Goal: Task Accomplishment & Management: Complete application form

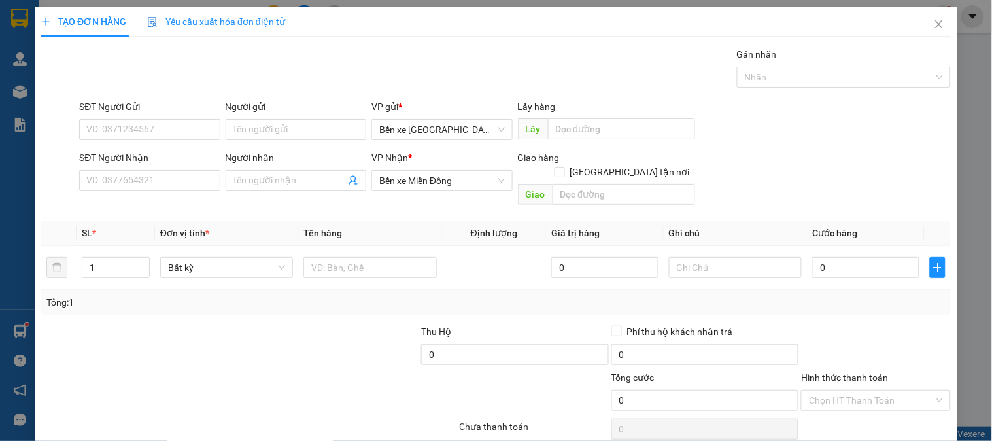
click at [14, 85] on div "TẠO ĐƠN HÀNG Yêu cầu xuất hóa đơn điện tử Transit Pickup Surcharge Ids Transit …" at bounding box center [496, 220] width 992 height 441
click at [934, 23] on icon "close" at bounding box center [939, 24] width 10 height 10
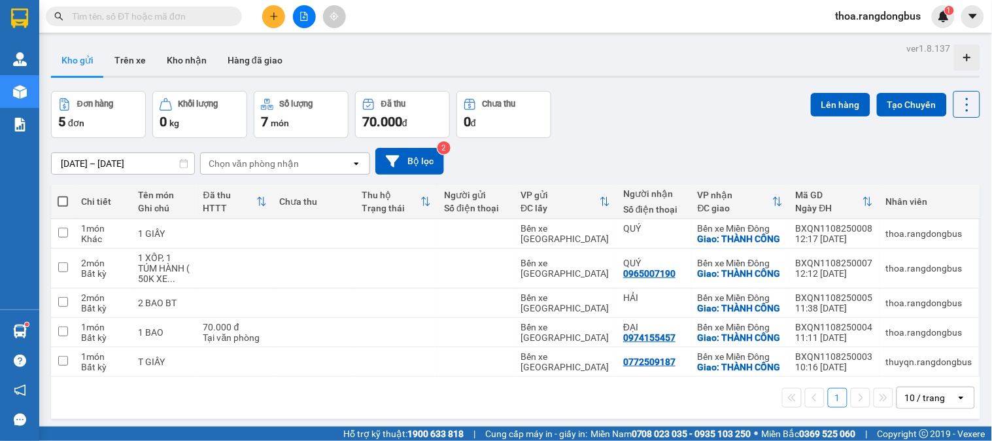
click at [58, 201] on span at bounding box center [63, 201] width 10 height 10
click at [63, 195] on input "checkbox" at bounding box center [63, 195] width 0 height 0
checkbox input "true"
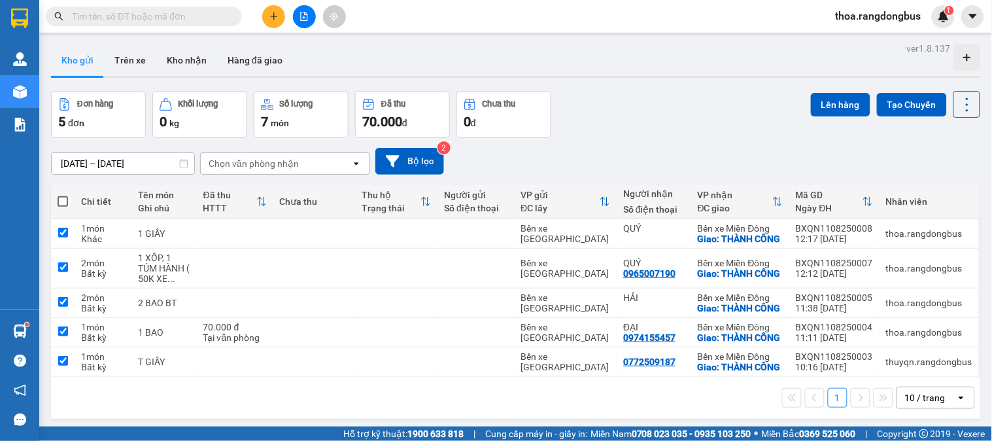
checkbox input "true"
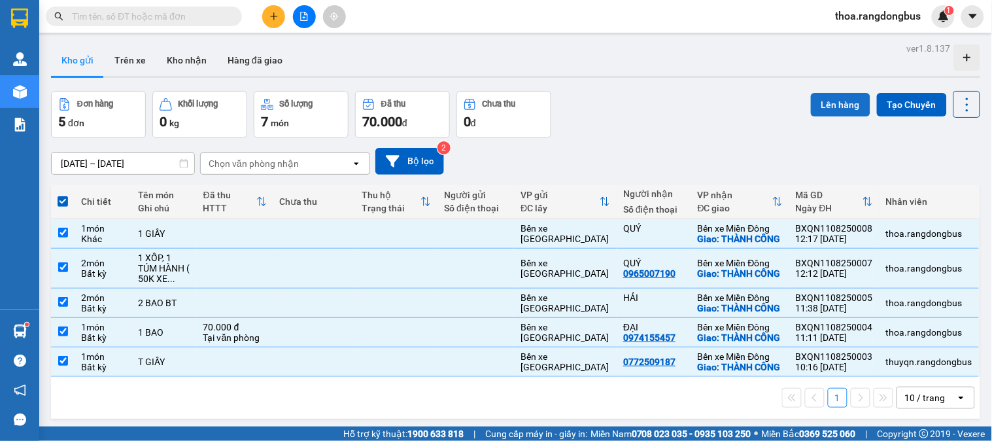
click at [831, 102] on button "Lên hàng" at bounding box center [841, 105] width 60 height 24
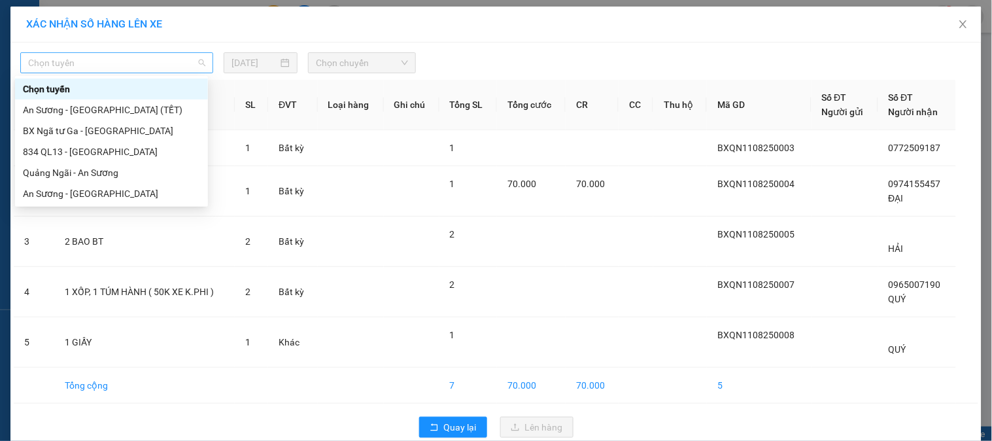
click at [148, 56] on span "Chọn tuyến" at bounding box center [116, 63] width 177 height 20
click at [98, 170] on div "Quảng Ngãi - An Sương" at bounding box center [111, 172] width 177 height 14
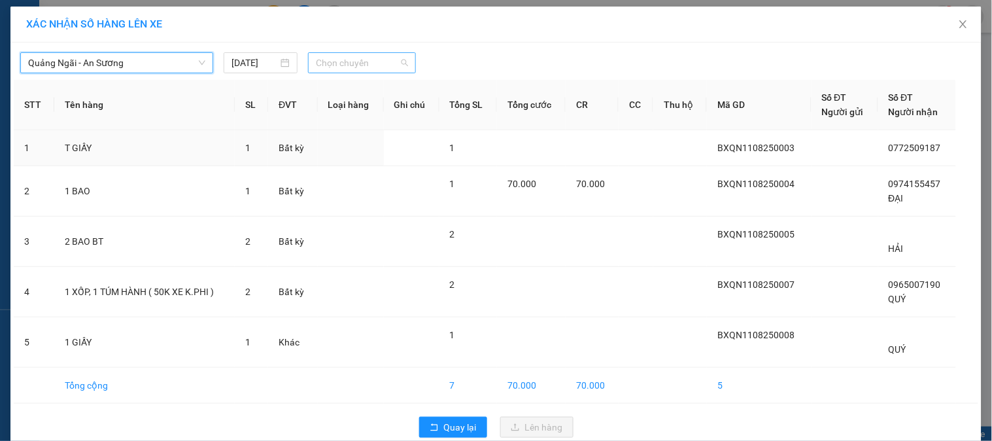
click at [338, 64] on span "Chọn chuyến" at bounding box center [362, 63] width 92 height 20
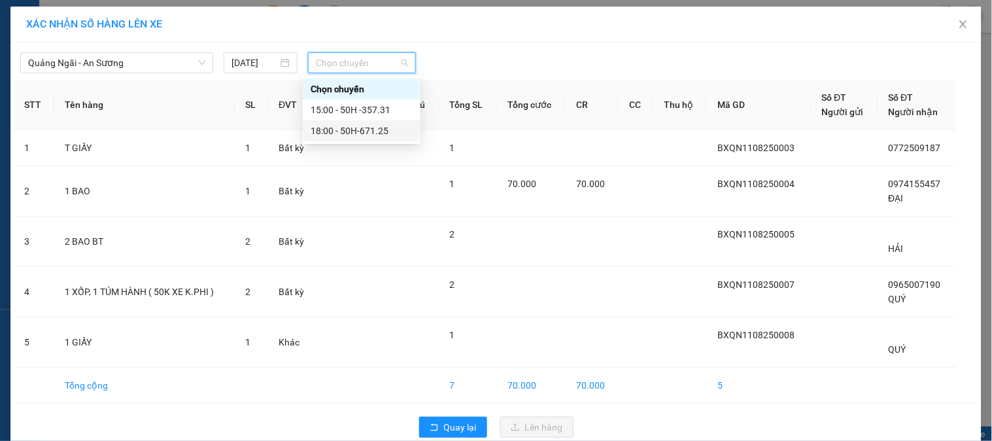
click at [356, 134] on div "18:00 - 50H-671.25" at bounding box center [362, 131] width 102 height 14
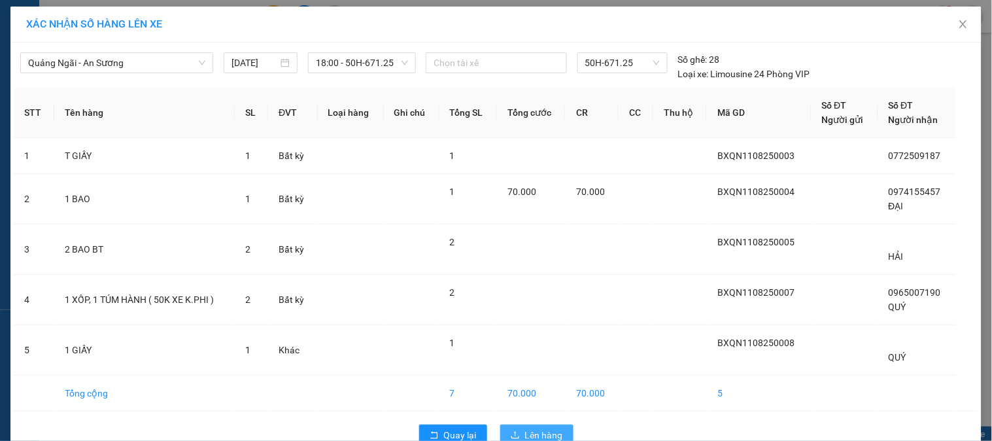
click at [520, 426] on button "Lên hàng" at bounding box center [536, 434] width 73 height 21
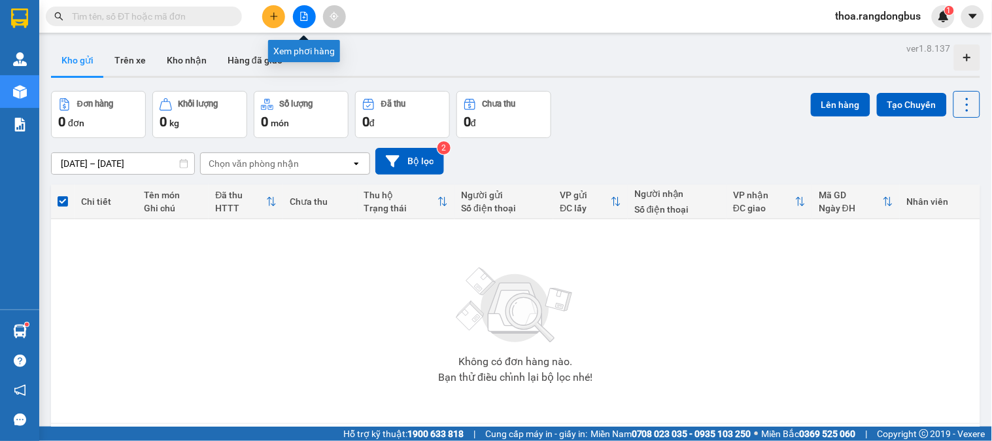
click at [296, 16] on button at bounding box center [304, 16] width 23 height 23
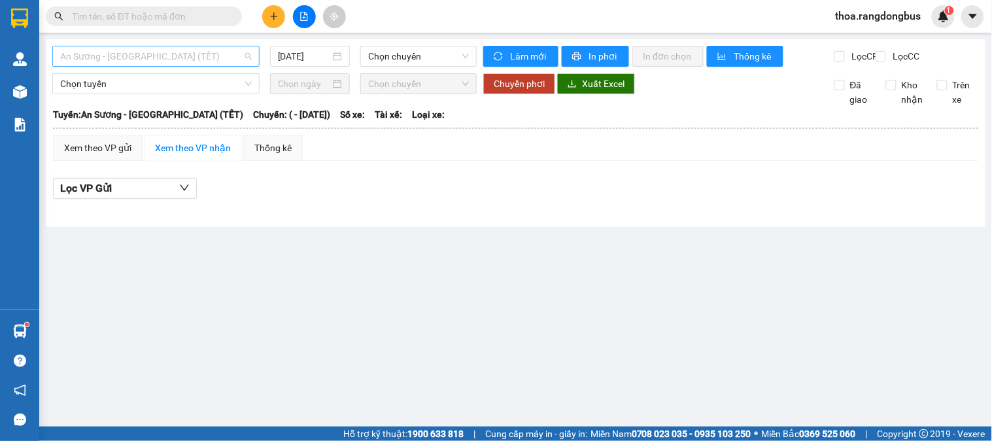
click at [108, 66] on div "An Sương - [GEOGRAPHIC_DATA] (TẾT)" at bounding box center [155, 56] width 207 height 21
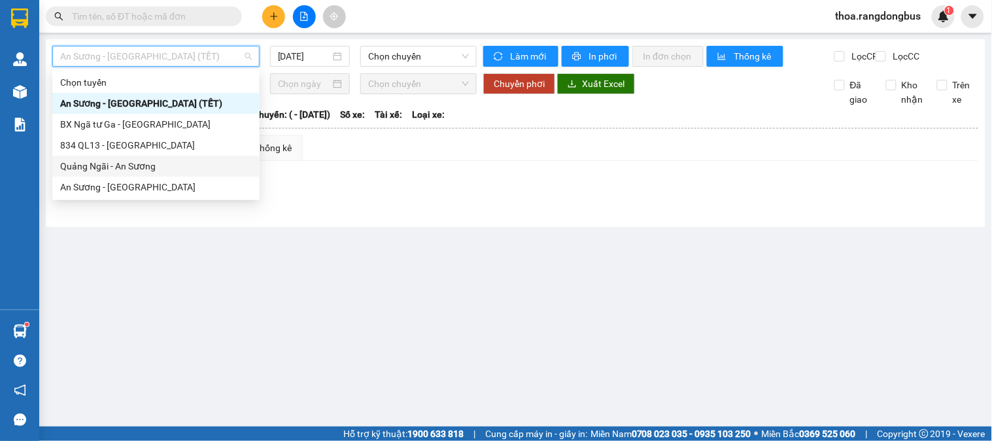
click at [107, 167] on div "Quảng Ngãi - An Sương" at bounding box center [156, 166] width 192 height 14
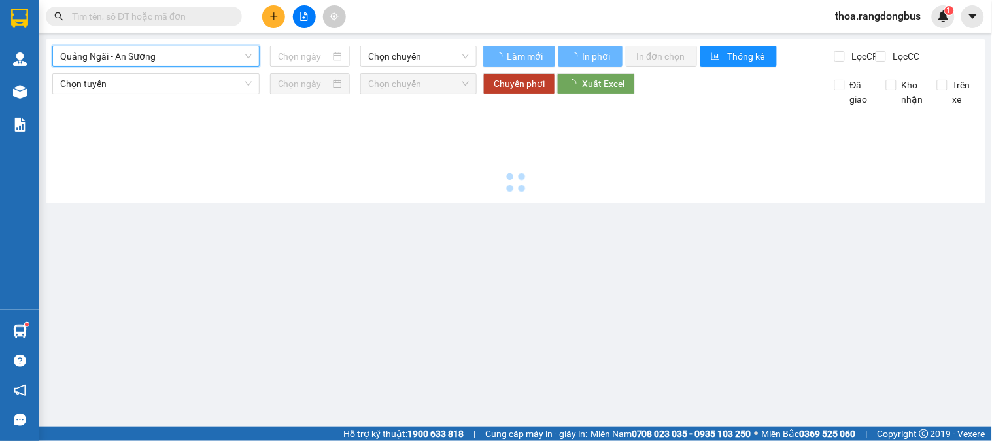
type input "[DATE]"
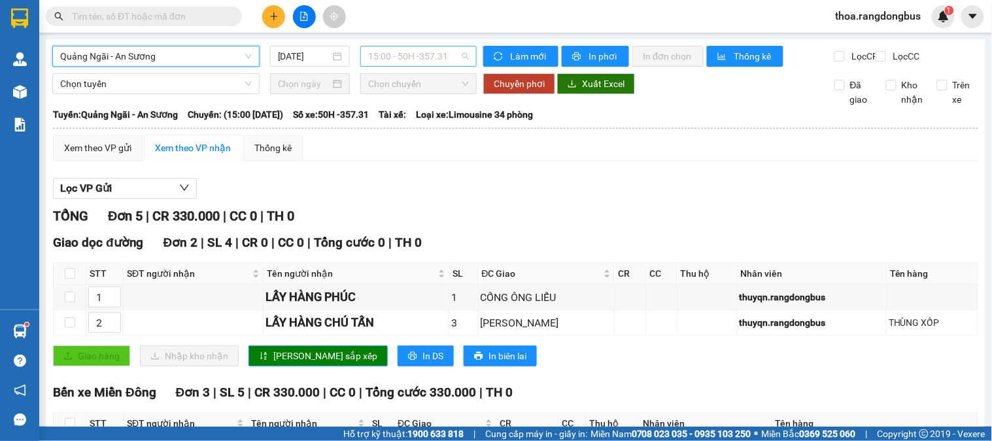
click at [414, 60] on span "15:00 - 50H -357.31" at bounding box center [418, 56] width 101 height 20
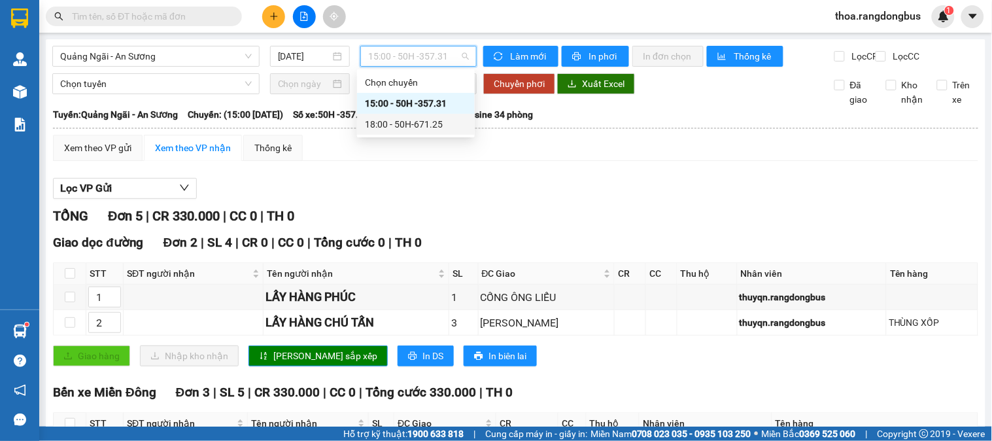
click at [413, 124] on div "18:00 - 50H-671.25" at bounding box center [416, 124] width 102 height 14
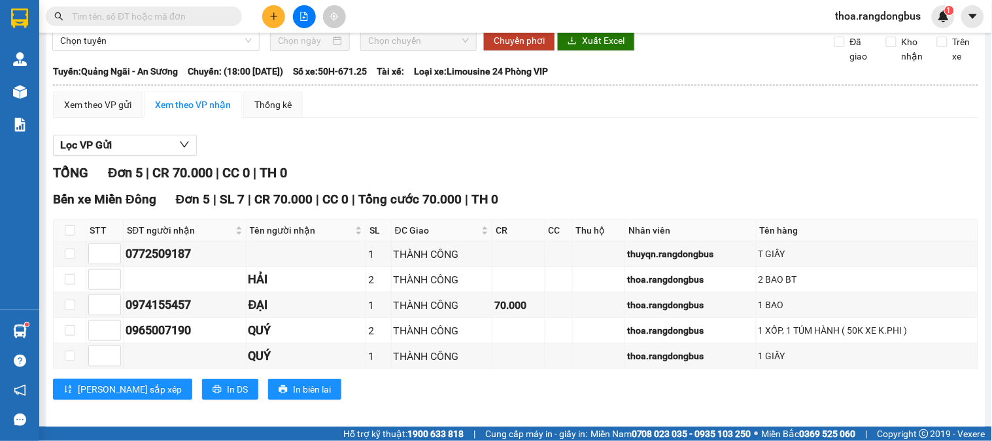
scroll to position [65, 0]
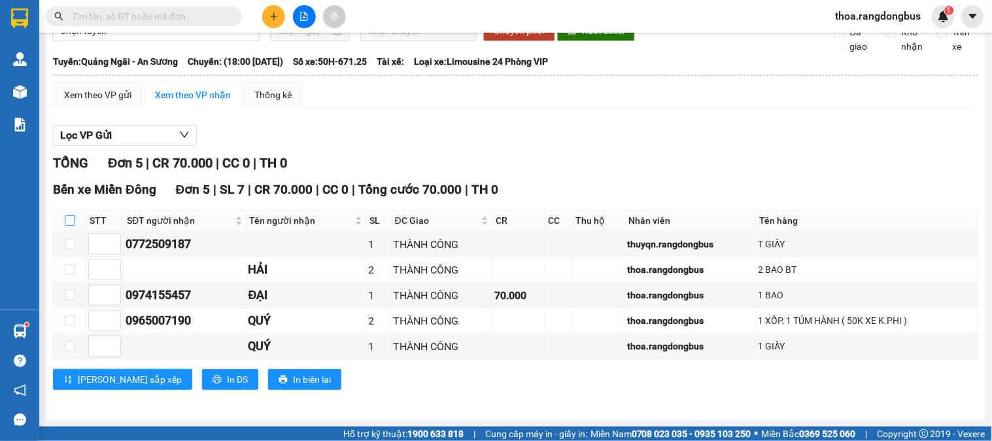
click at [70, 221] on input "checkbox" at bounding box center [70, 220] width 10 height 10
checkbox input "true"
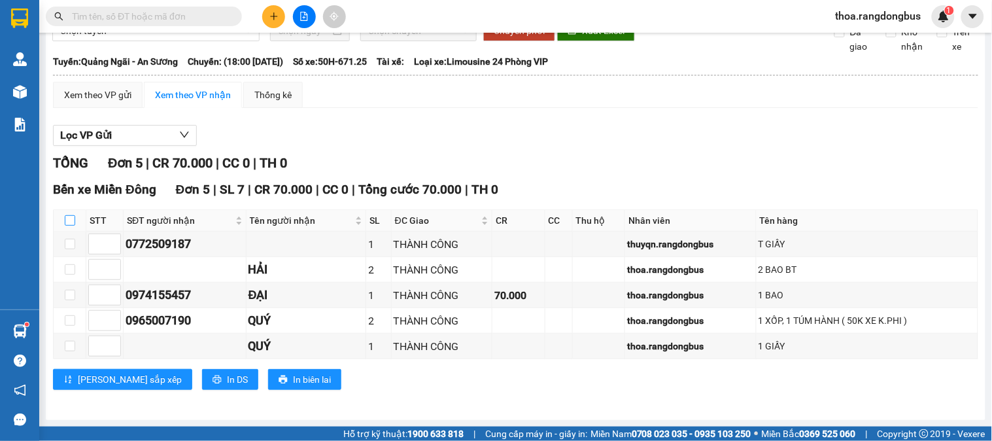
checkbox input "true"
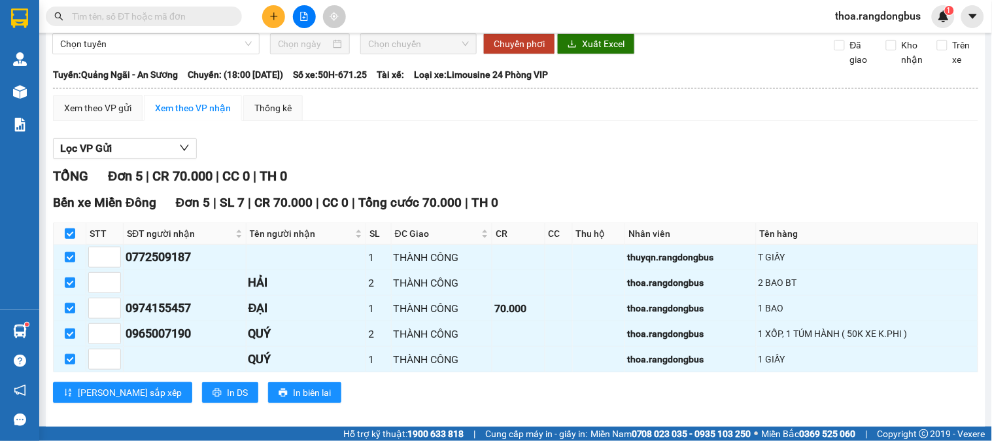
scroll to position [0, 0]
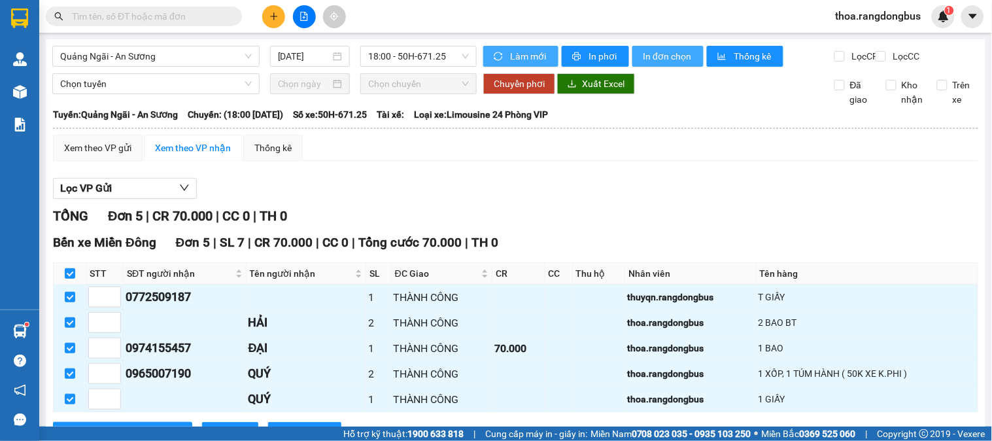
click at [658, 60] on span "In đơn chọn" at bounding box center [668, 56] width 50 height 14
click at [656, 54] on span "In đơn chọn" at bounding box center [668, 56] width 50 height 14
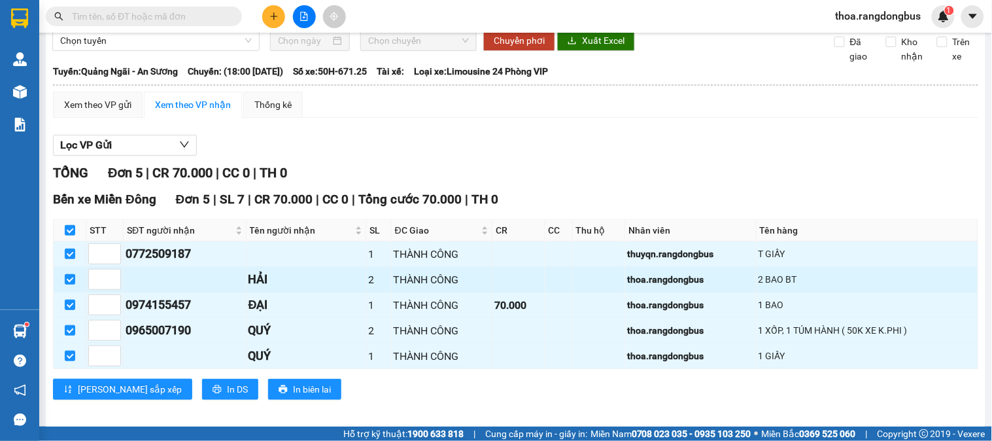
scroll to position [65, 0]
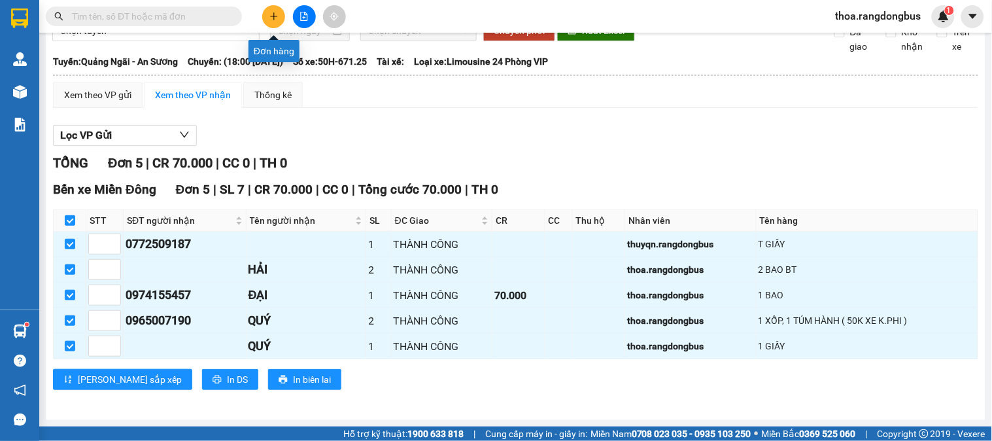
click at [273, 20] on icon "plus" at bounding box center [273, 15] width 1 height 7
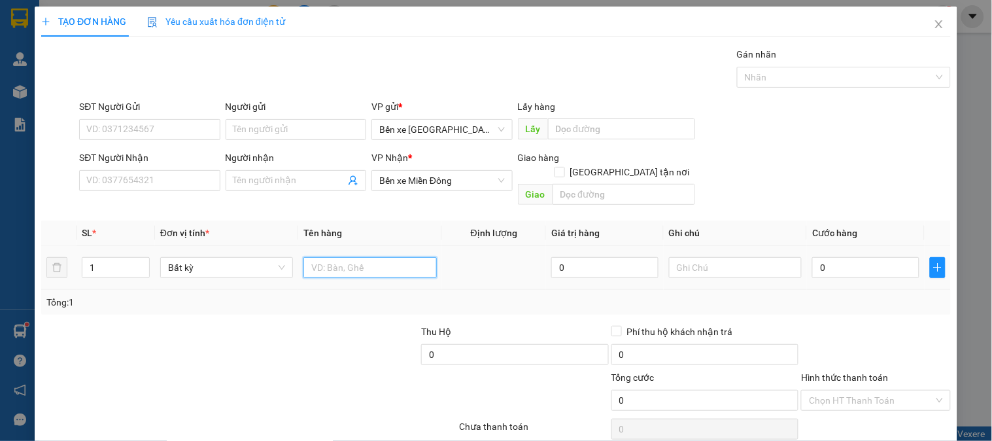
click at [332, 257] on input "text" at bounding box center [369, 267] width 133 height 21
type input "LẤY HÀNG NHƯ QUỲNH"
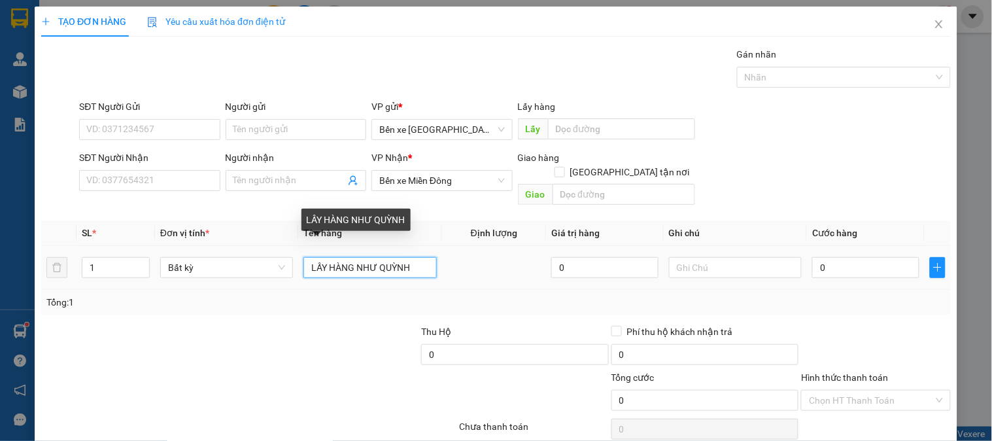
drag, startPoint x: 415, startPoint y: 256, endPoint x: 201, endPoint y: 271, distance: 214.3
click at [204, 272] on tr "1 Bất kỳ LẤY HÀNG NHƯ QUỲNH 0 0" at bounding box center [496, 268] width 910 height 44
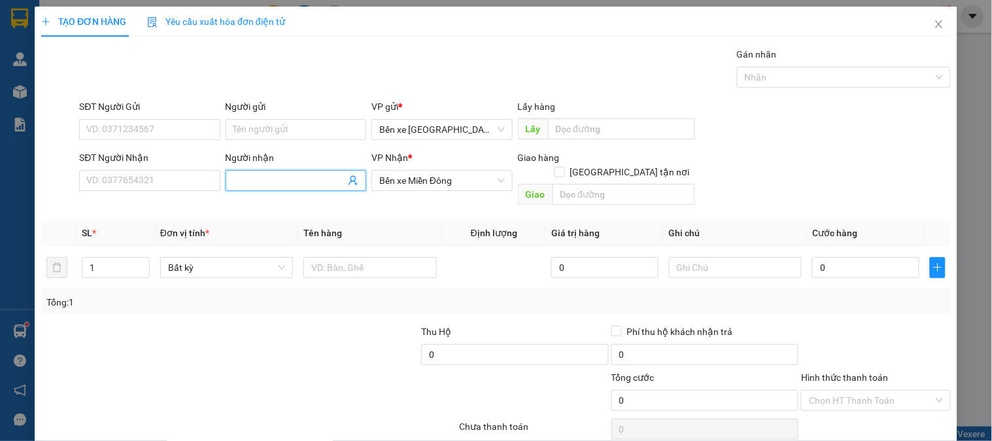
click at [316, 180] on input "Người nhận" at bounding box center [289, 180] width 112 height 14
paste input "LẤY HÀNG NHƯ QUỲNH"
type input "LẤY HÀNG NHƯ QUỲNH"
click at [595, 184] on input "text" at bounding box center [624, 194] width 143 height 21
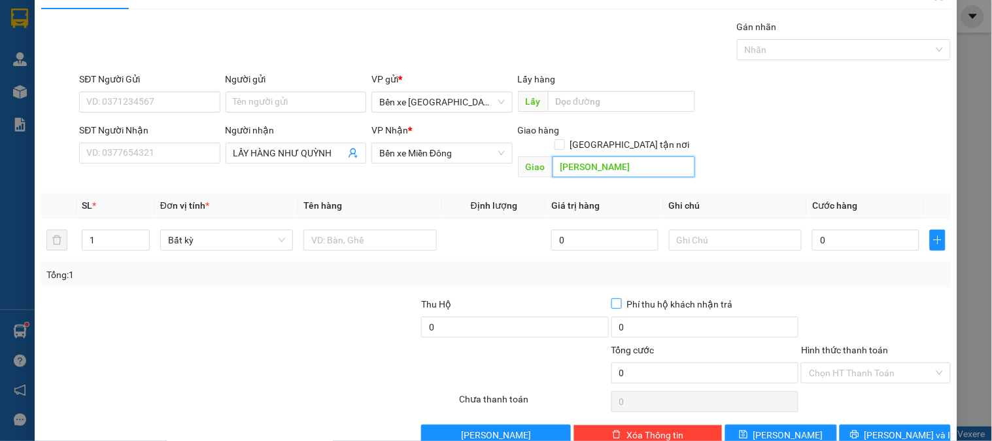
scroll to position [43, 0]
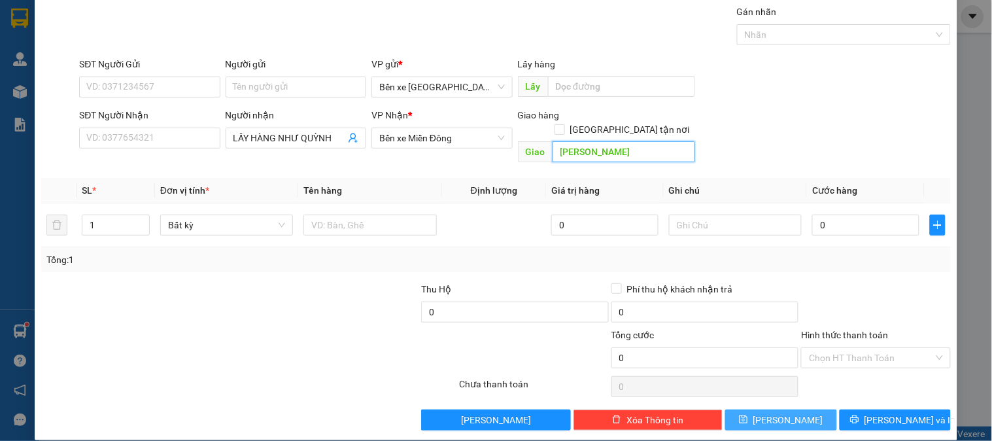
type input "[PERSON_NAME]"
click at [766, 409] on button "[PERSON_NAME]" at bounding box center [780, 419] width 111 height 21
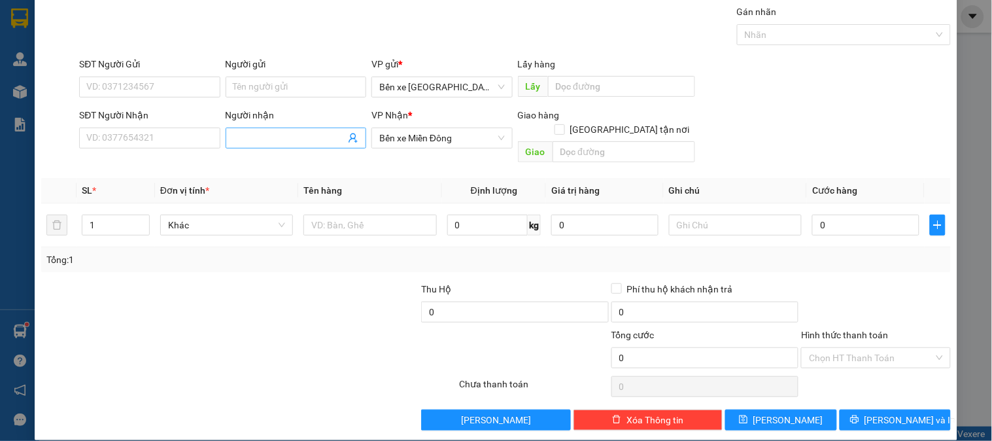
click at [283, 134] on input "Người nhận" at bounding box center [289, 138] width 112 height 14
type input "LẤY HÀNG PHÚC"
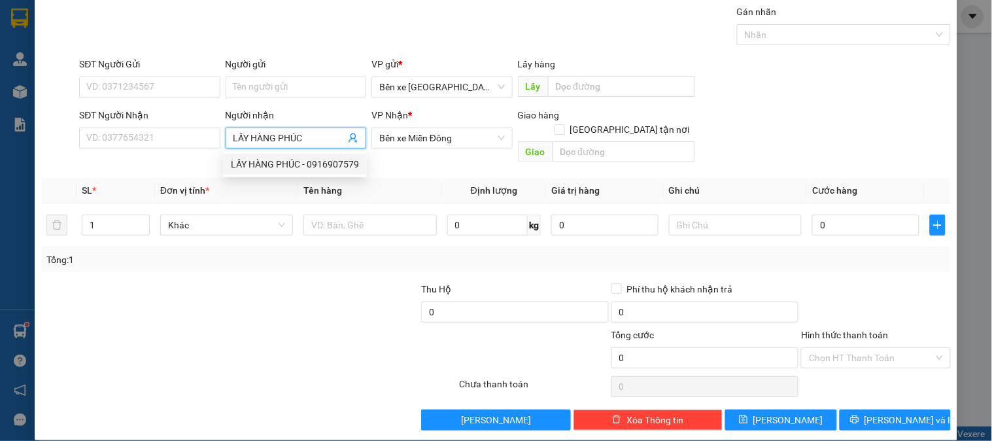
click at [300, 170] on div "LẤY HÀNG PHÚC - 0916907579" at bounding box center [295, 164] width 128 height 14
type input "0916907579"
type input "LẤY HÀNG PHÚC"
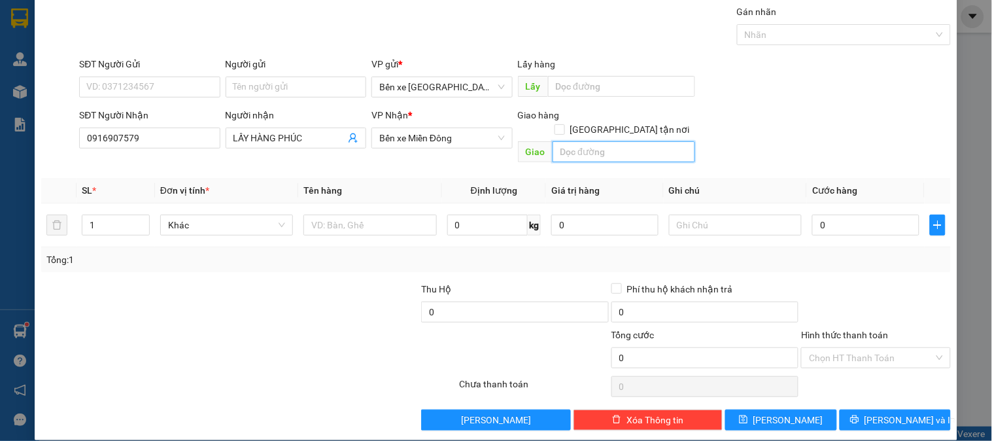
click at [589, 141] on input "text" at bounding box center [624, 151] width 143 height 21
type input "O"
type input "ÔNG LÍU"
click at [740, 409] on button "[PERSON_NAME]" at bounding box center [780, 419] width 111 height 21
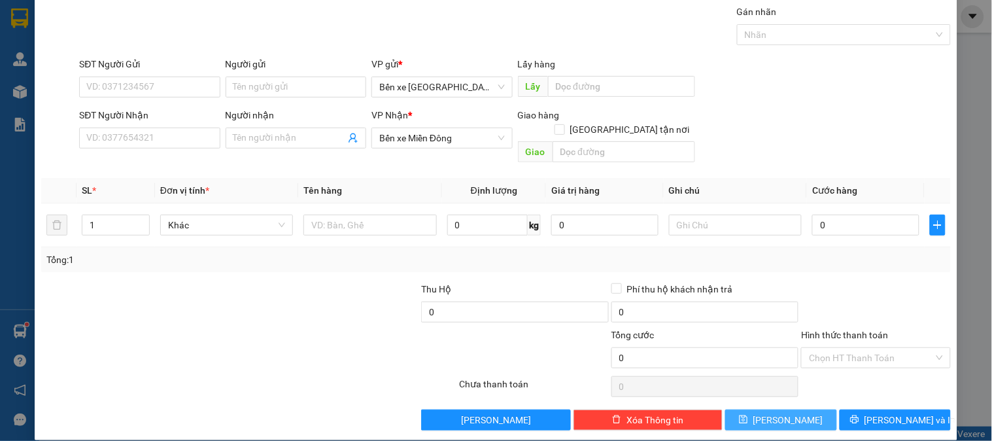
click at [740, 409] on button "[PERSON_NAME]" at bounding box center [780, 419] width 111 height 21
click at [25, 92] on div "TẠO ĐƠN HÀNG Yêu cầu xuất hóa đơn điện tử Transit Pickup Surcharge Ids Transit …" at bounding box center [496, 220] width 992 height 441
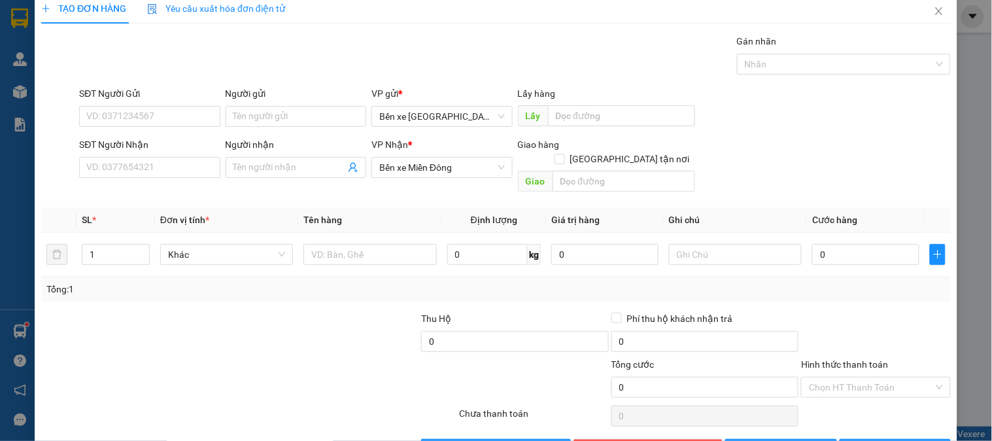
scroll to position [0, 0]
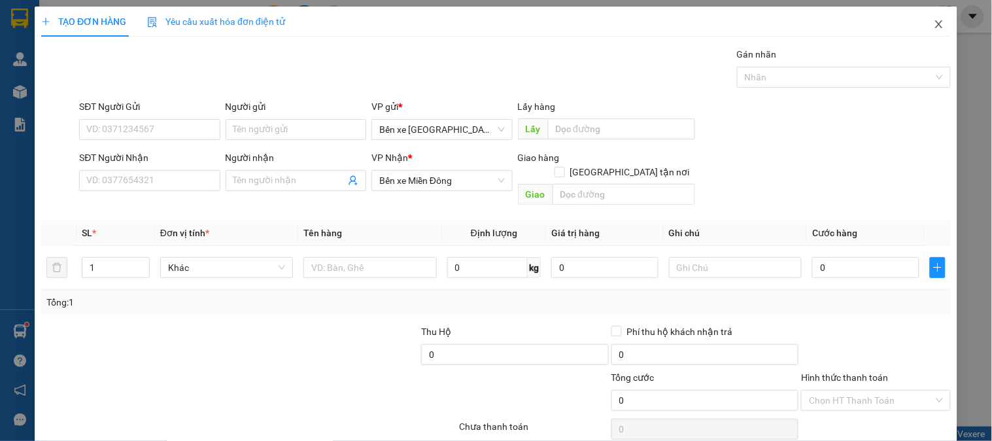
click at [921, 16] on span "Close" at bounding box center [939, 25] width 37 height 37
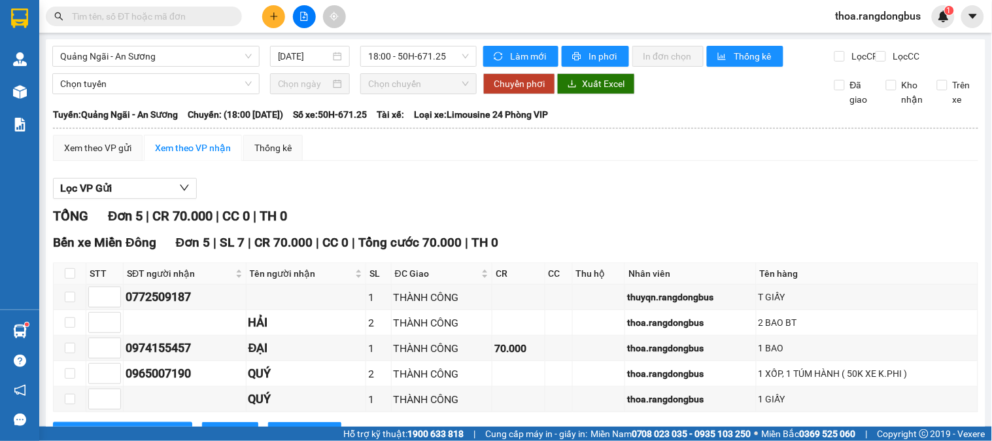
click at [218, 14] on input "text" at bounding box center [149, 16] width 154 height 14
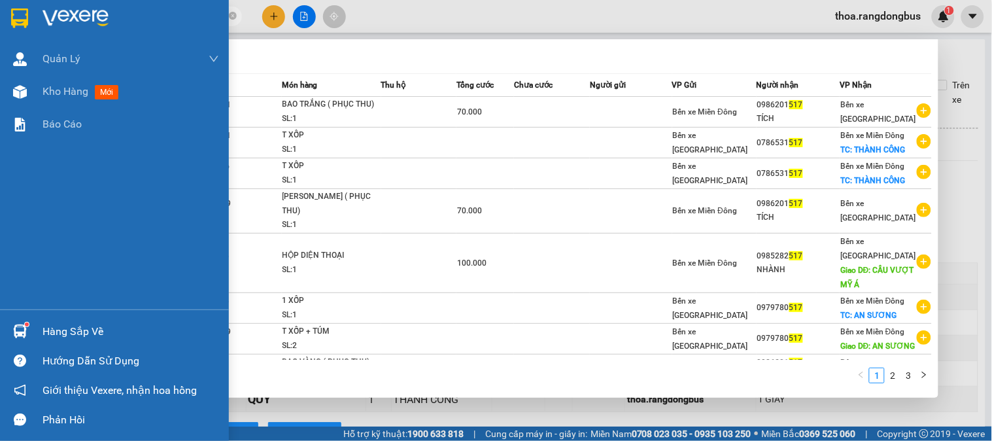
drag, startPoint x: 138, startPoint y: 15, endPoint x: 0, endPoint y: 13, distance: 138.0
click at [0, 13] on section "Kết quả tìm kiếm ( 29 ) Bộ lọc Mã ĐH Trạng thái Món hàng Thu hộ Tổng cước Chưa …" at bounding box center [496, 220] width 992 height 441
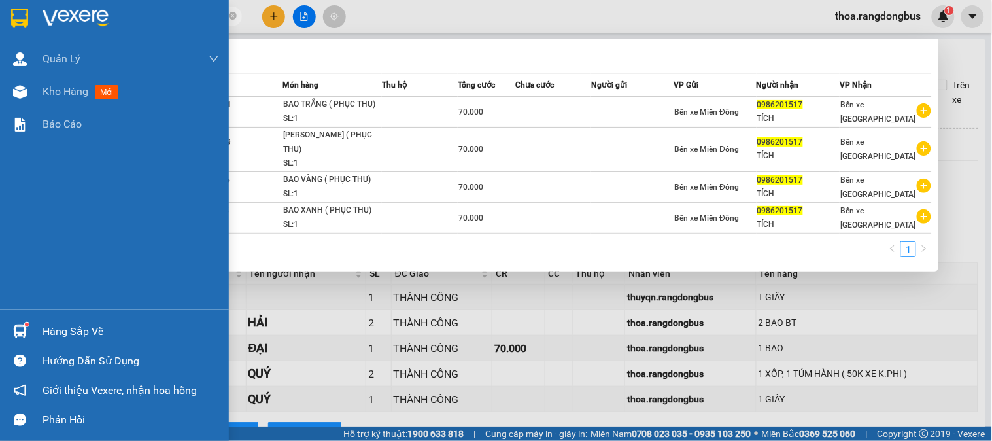
drag, startPoint x: 132, startPoint y: 16, endPoint x: 0, endPoint y: 14, distance: 132.1
click at [0, 14] on section "Kết quả tìm kiếm ( 4 ) Bộ lọc Mã ĐH Trạng thái Món hàng Thu hộ Tổng cước Chưa c…" at bounding box center [496, 220] width 992 height 441
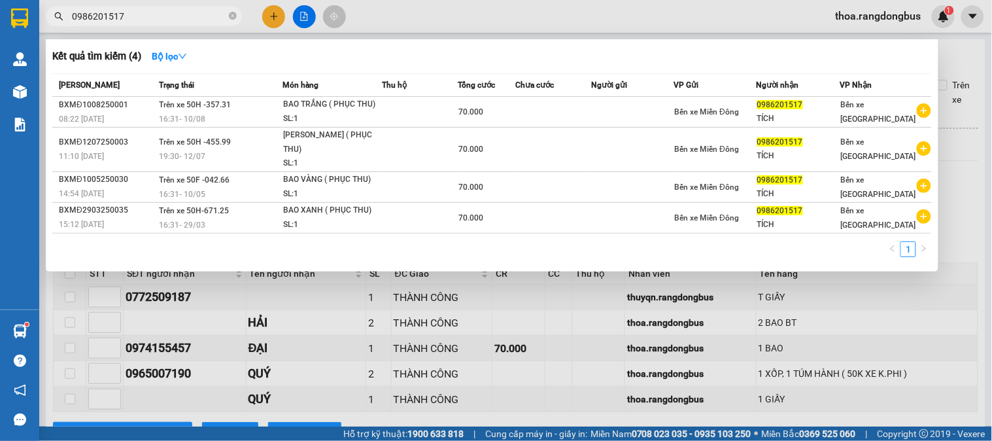
type input "0986201517"
click at [892, 317] on div at bounding box center [496, 220] width 992 height 441
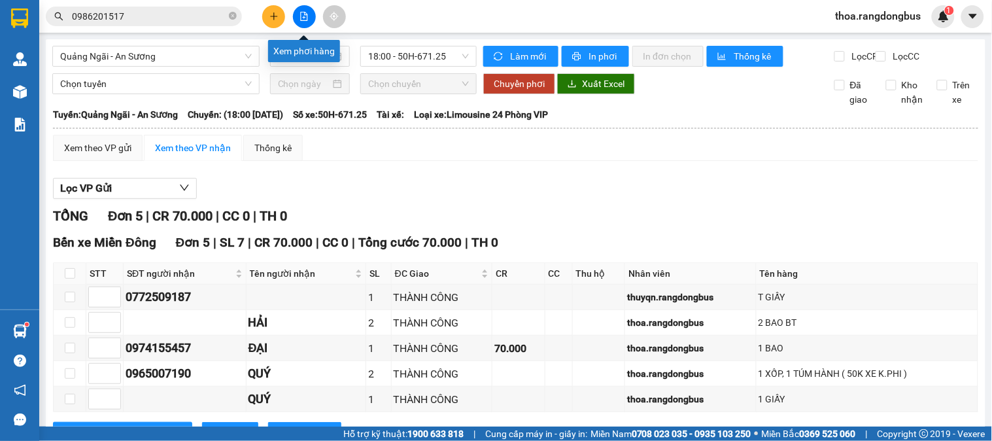
click at [305, 22] on button at bounding box center [304, 16] width 23 height 23
click at [308, 9] on button at bounding box center [304, 16] width 23 height 23
click at [400, 51] on span "18:00 - 50H-671.25" at bounding box center [418, 56] width 101 height 20
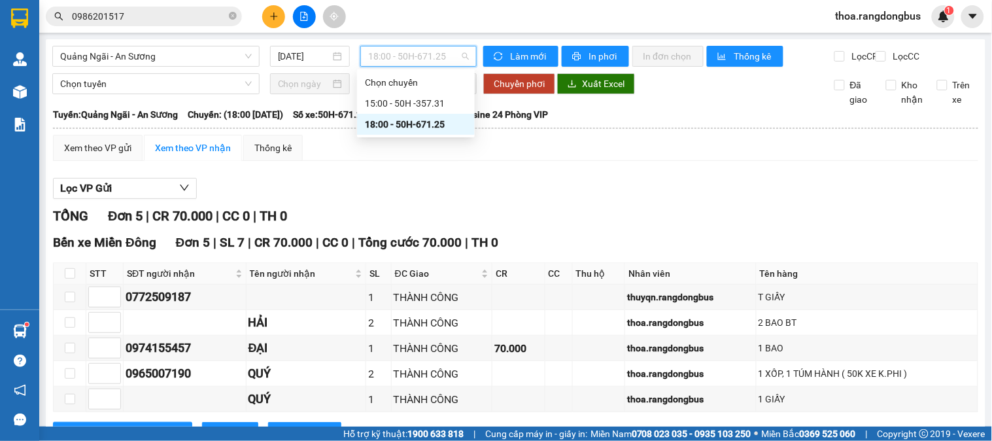
click at [432, 123] on div "18:00 - 50H-671.25" at bounding box center [416, 124] width 102 height 14
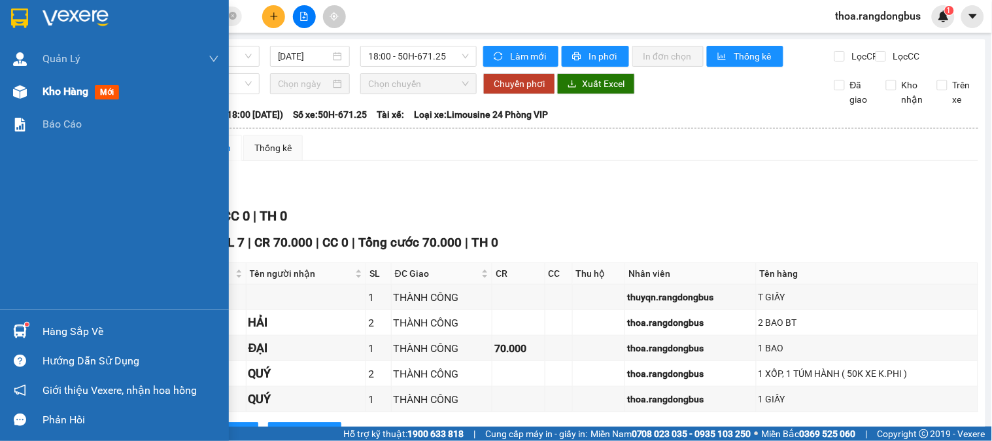
click at [92, 95] on div "Kho hàng mới" at bounding box center [84, 91] width 82 height 16
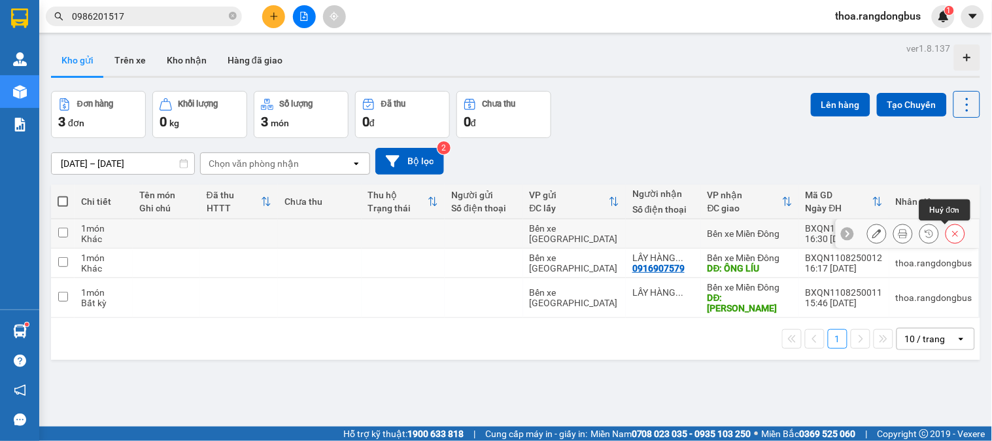
click at [951, 230] on icon at bounding box center [955, 233] width 9 height 9
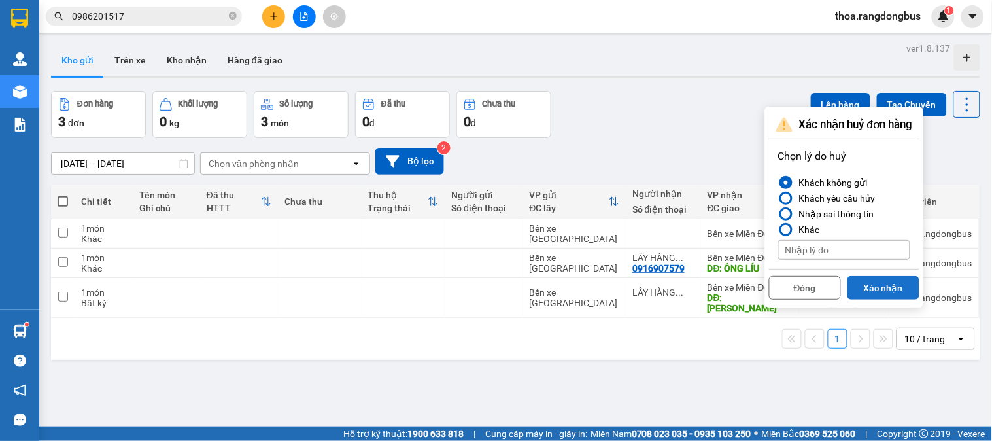
click at [870, 288] on button "Xác nhận" at bounding box center [884, 288] width 72 height 24
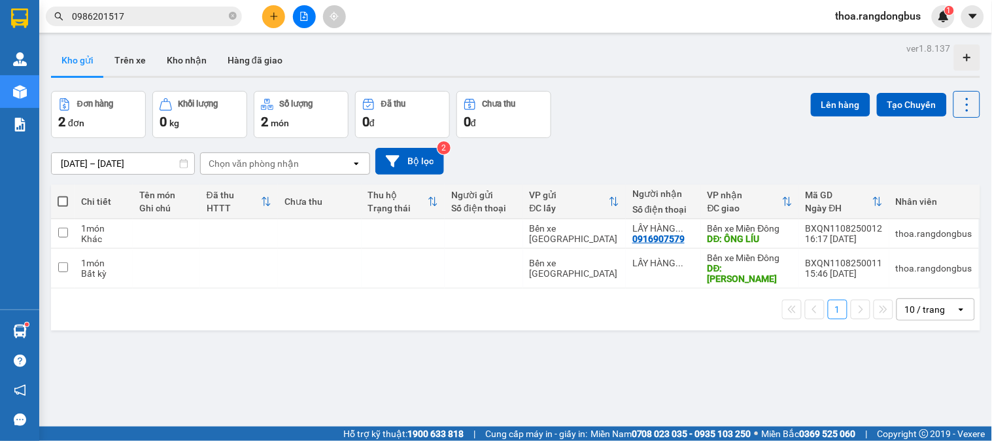
click at [61, 200] on span at bounding box center [63, 201] width 10 height 10
click at [63, 195] on input "checkbox" at bounding box center [63, 195] width 0 height 0
checkbox input "true"
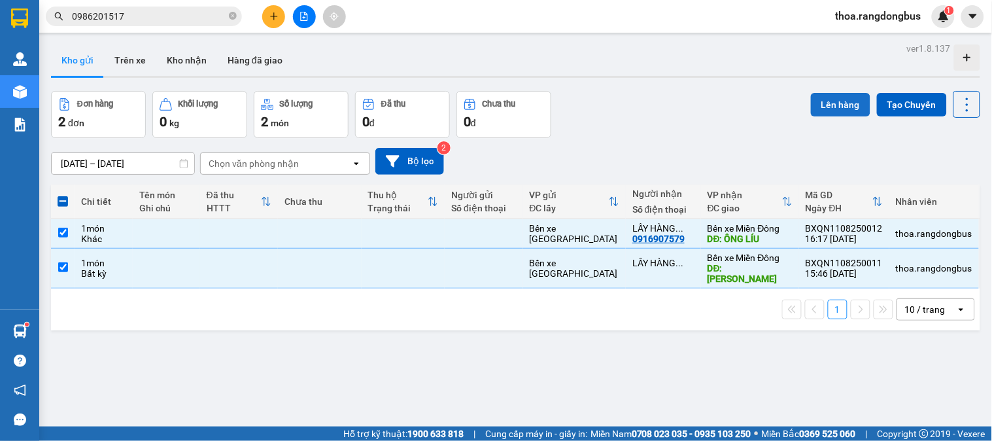
click at [832, 97] on button "Lên hàng" at bounding box center [841, 105] width 60 height 24
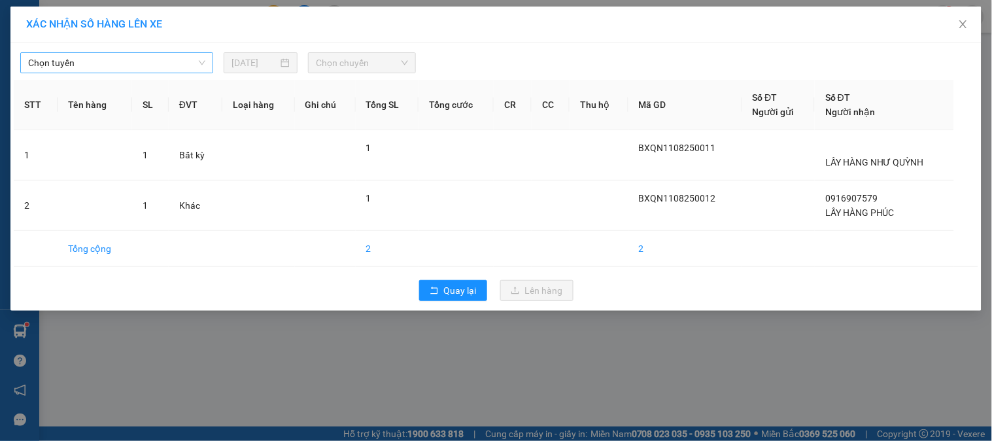
click at [121, 60] on span "Chọn tuyến" at bounding box center [116, 63] width 177 height 20
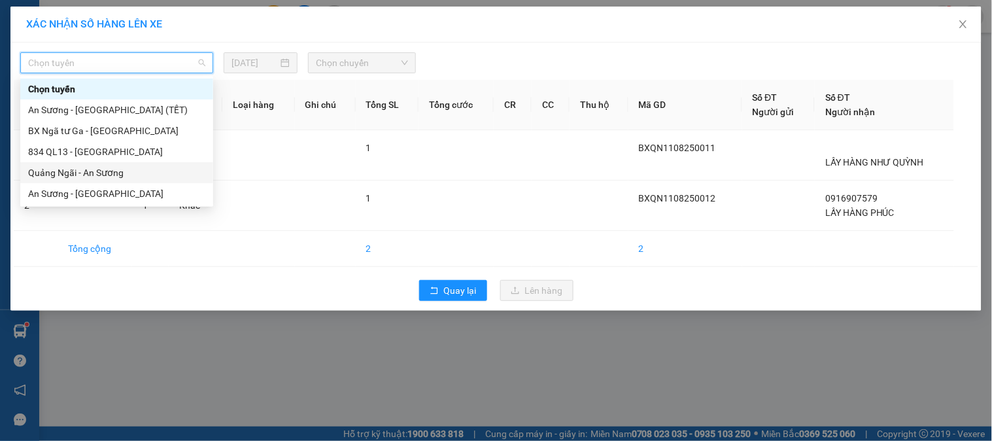
click at [118, 172] on div "Quảng Ngãi - An Sương" at bounding box center [116, 172] width 177 height 14
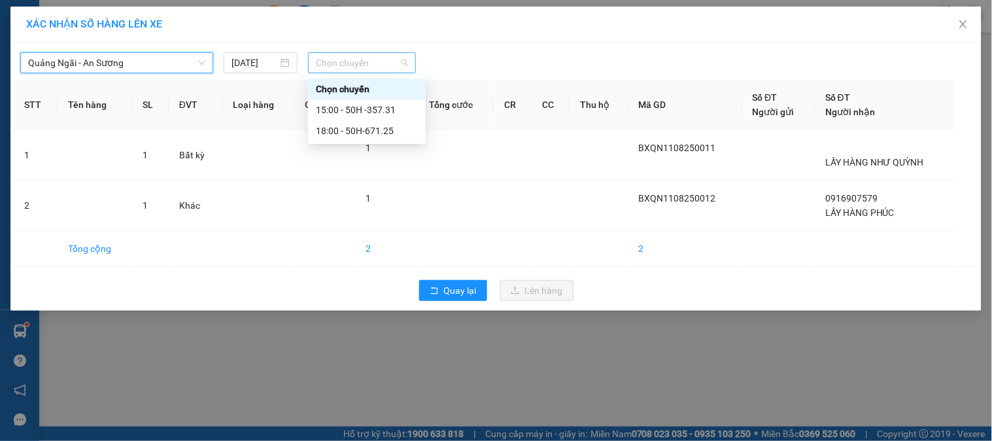
click at [353, 65] on span "Chọn chuyến" at bounding box center [362, 63] width 92 height 20
click at [385, 131] on div "18:00 - 50H-671.25" at bounding box center [367, 131] width 102 height 14
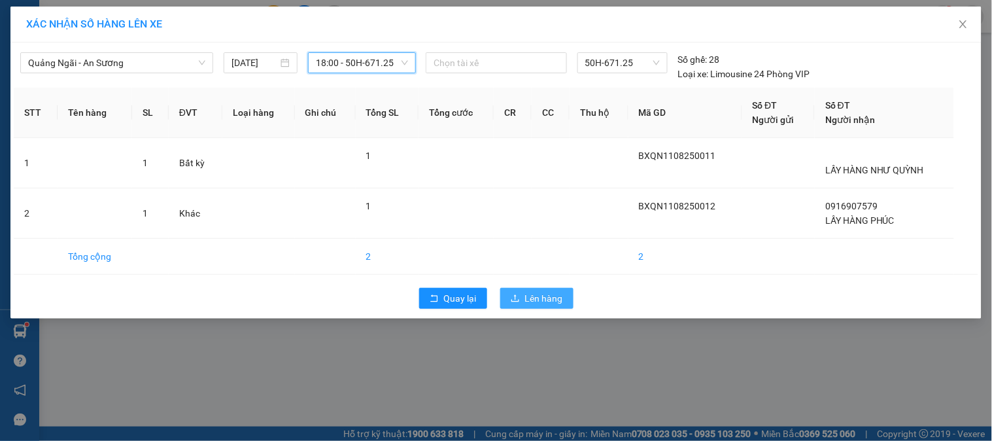
click at [521, 296] on button "Lên hàng" at bounding box center [536, 298] width 73 height 21
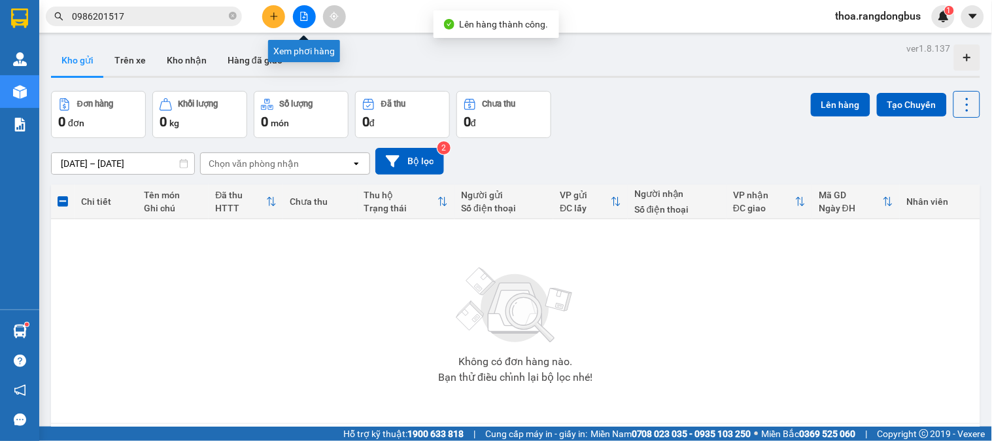
click at [304, 18] on icon "file-add" at bounding box center [304, 16] width 9 height 9
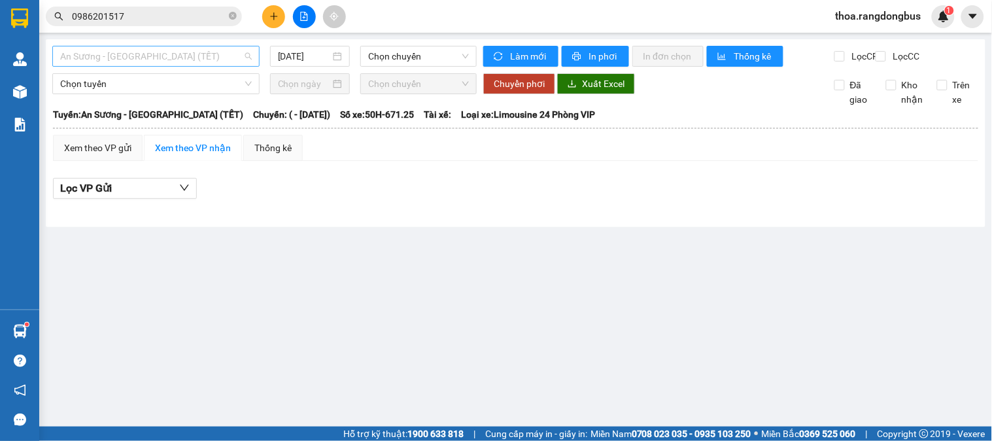
click at [82, 60] on span "An Sương - [GEOGRAPHIC_DATA] (TẾT)" at bounding box center [156, 56] width 192 height 20
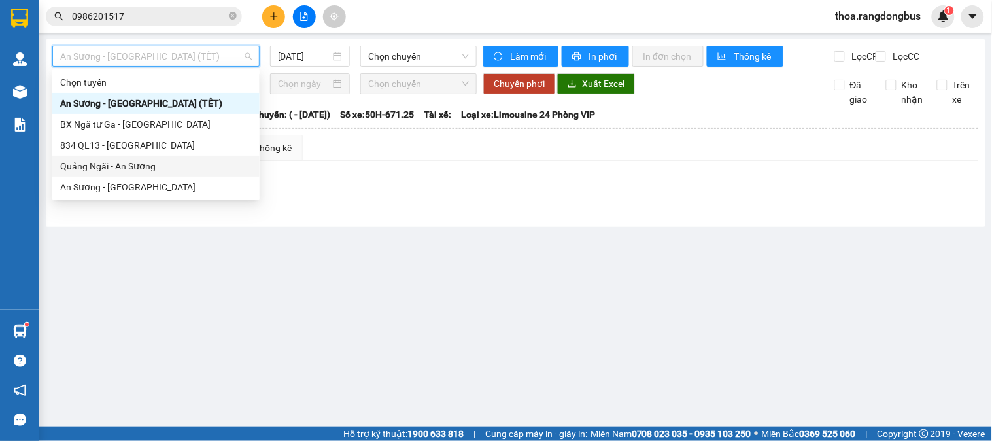
click at [112, 165] on div "Quảng Ngãi - An Sương" at bounding box center [156, 166] width 192 height 14
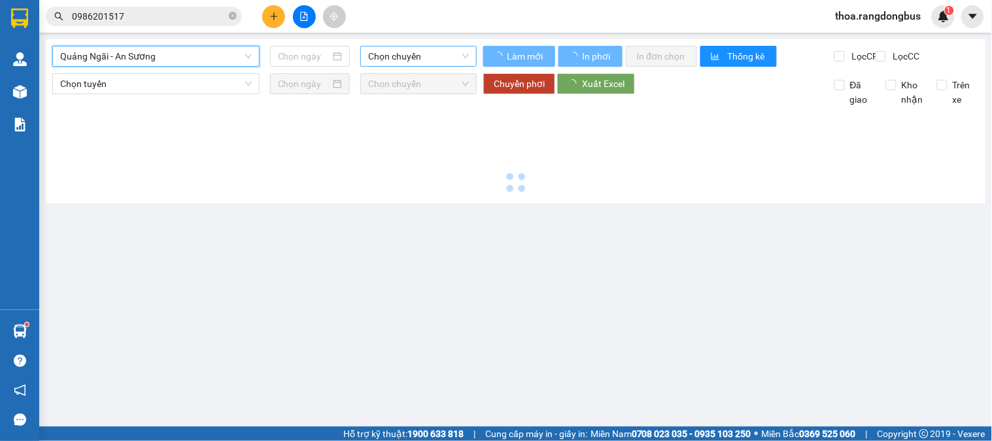
type input "[DATE]"
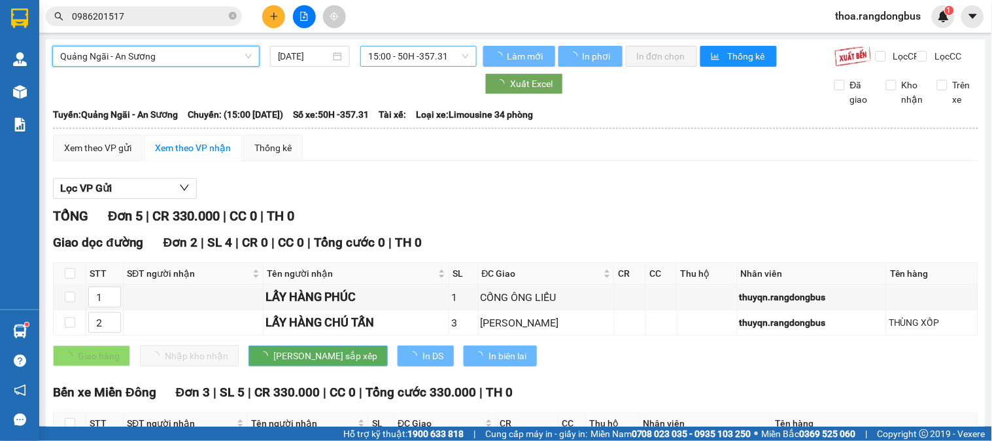
click at [420, 60] on span "15:00 - 50H -357.31" at bounding box center [418, 56] width 101 height 20
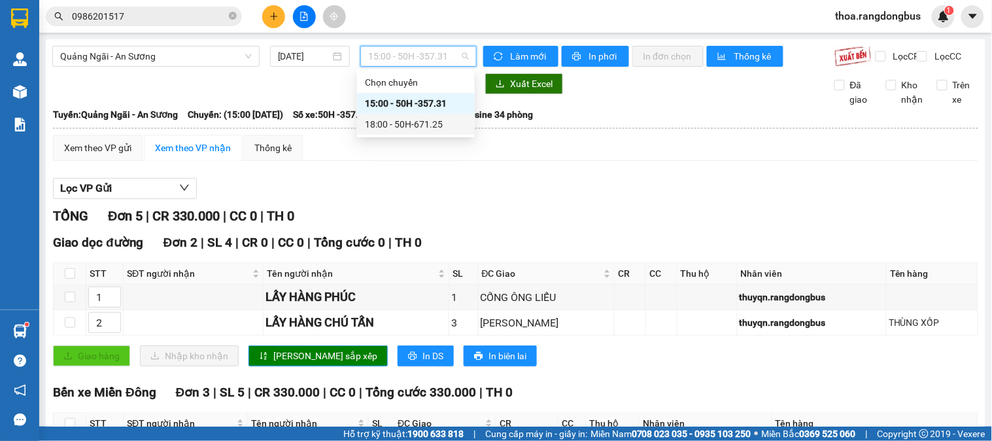
click at [429, 120] on div "18:00 - 50H-671.25" at bounding box center [416, 124] width 102 height 14
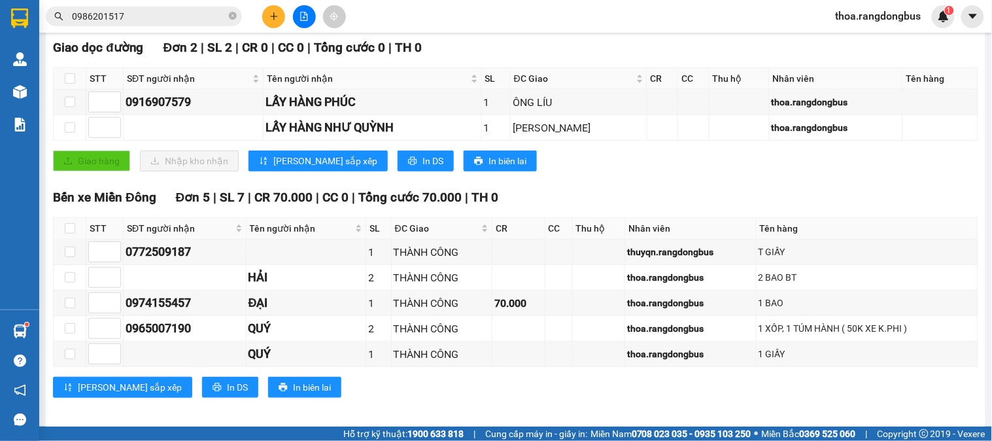
scroll to position [216, 0]
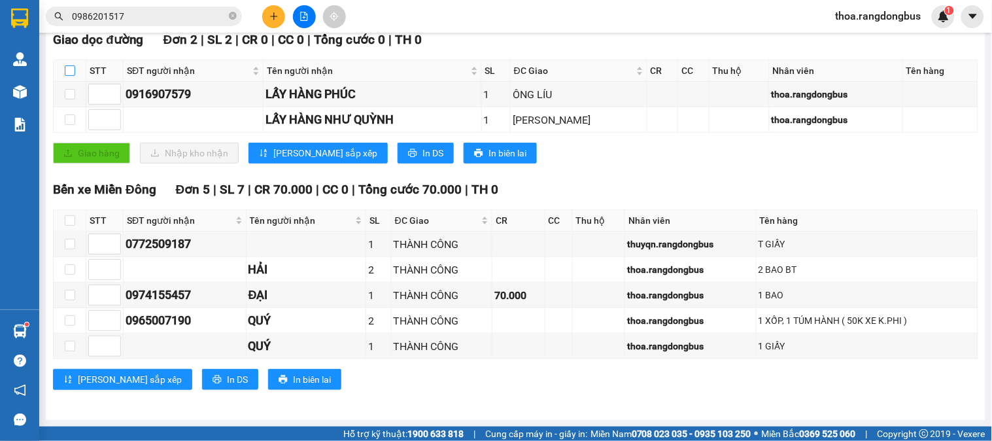
click at [71, 70] on input "checkbox" at bounding box center [70, 70] width 10 height 10
checkbox input "true"
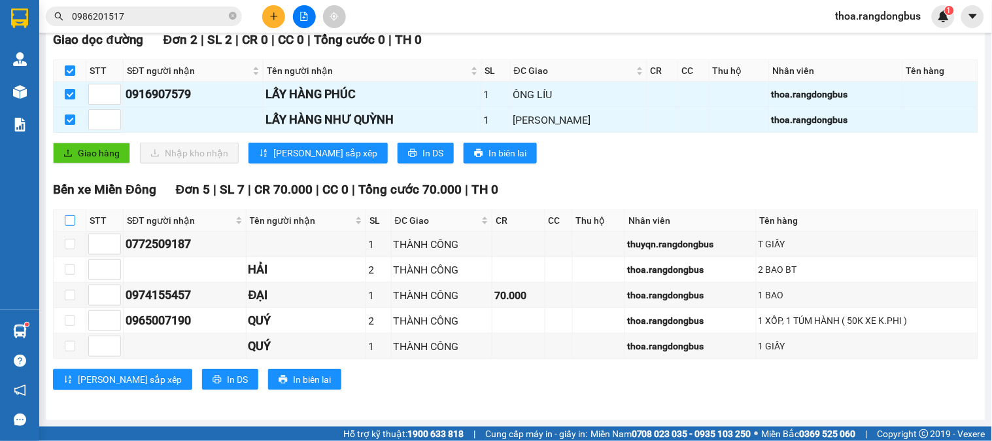
click at [73, 219] on input "checkbox" at bounding box center [70, 220] width 10 height 10
checkbox input "true"
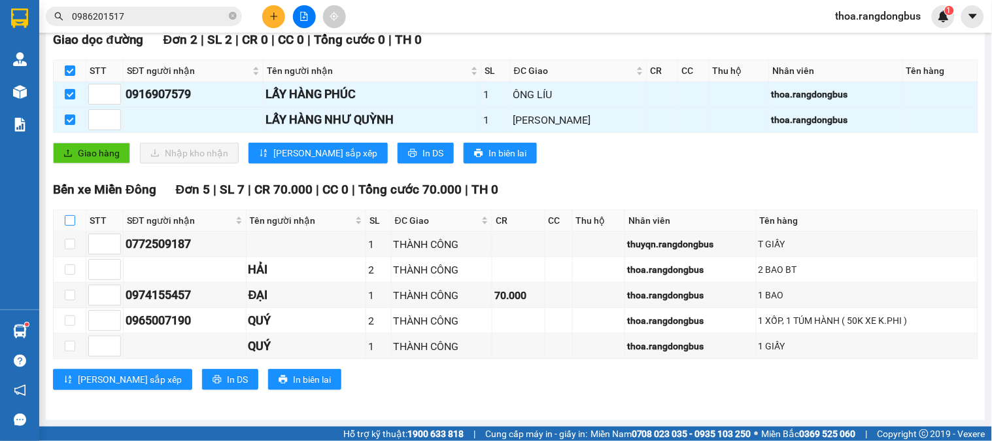
checkbox input "true"
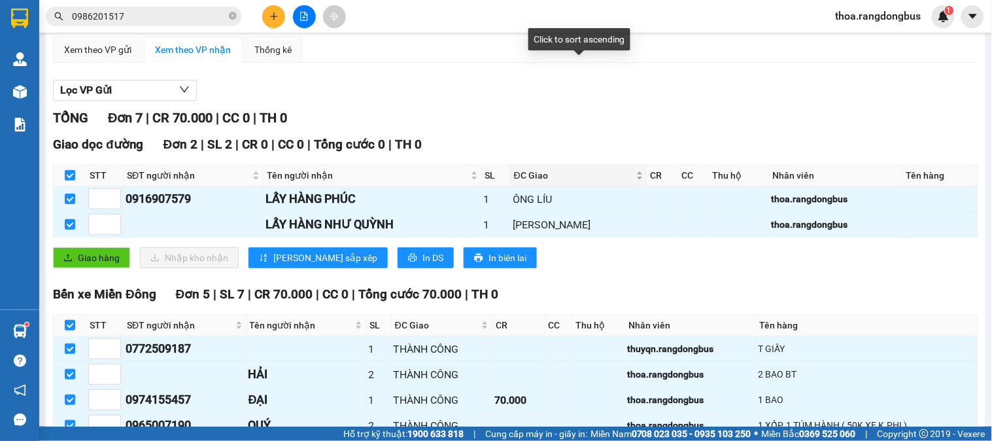
scroll to position [0, 0]
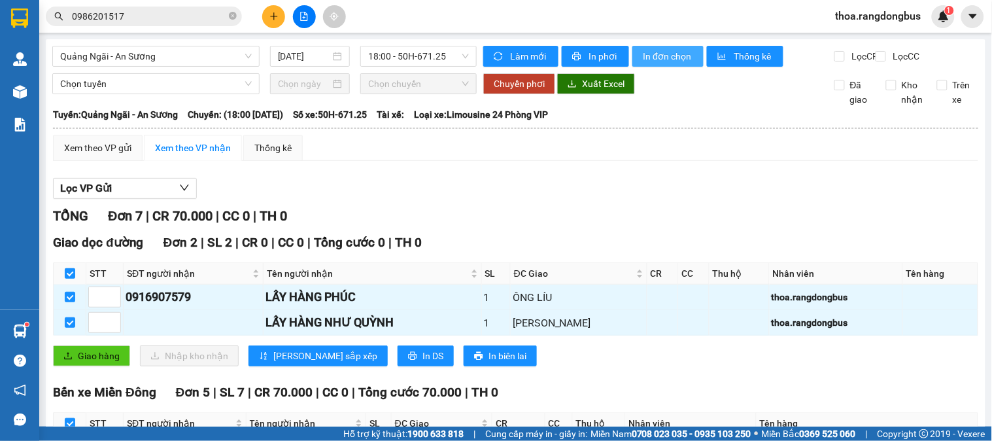
click at [677, 59] on span "In đơn chọn" at bounding box center [668, 56] width 50 height 14
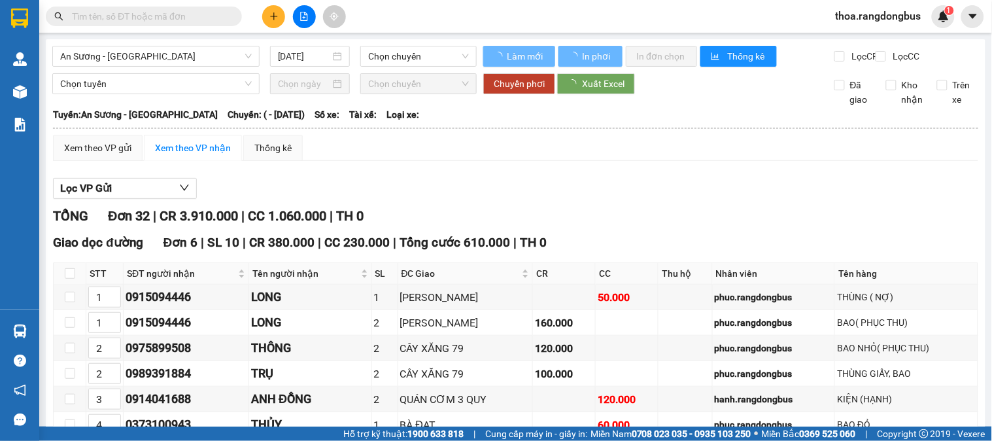
type input "[DATE]"
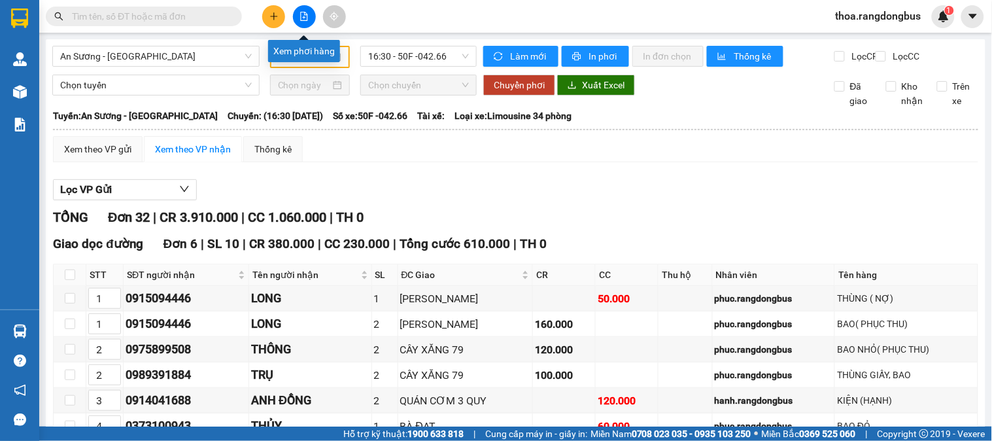
click at [303, 10] on button at bounding box center [304, 16] width 23 height 23
click at [276, 16] on icon "plus" at bounding box center [273, 16] width 7 height 1
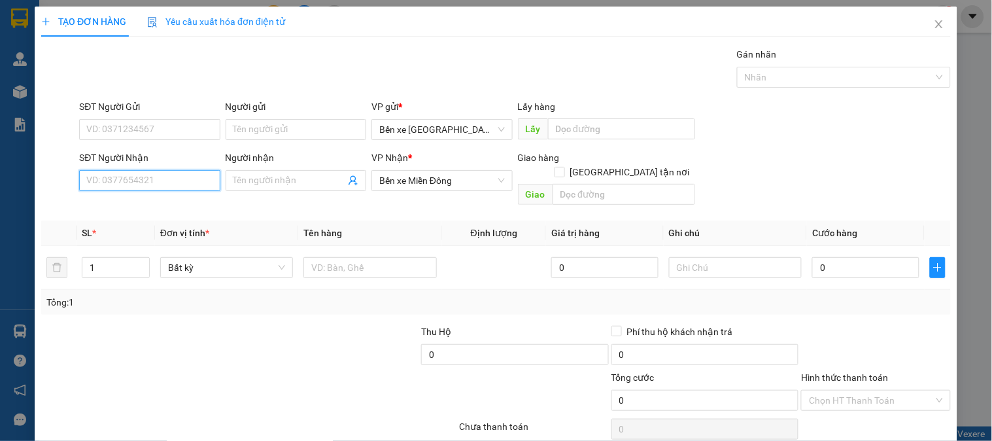
click at [148, 175] on input "SĐT Người Nhận" at bounding box center [149, 180] width 141 height 21
click at [122, 208] on div "0903016589" at bounding box center [148, 206] width 124 height 14
type input "0903016589"
checkbox input "true"
type input "THÀNH CÔNG"
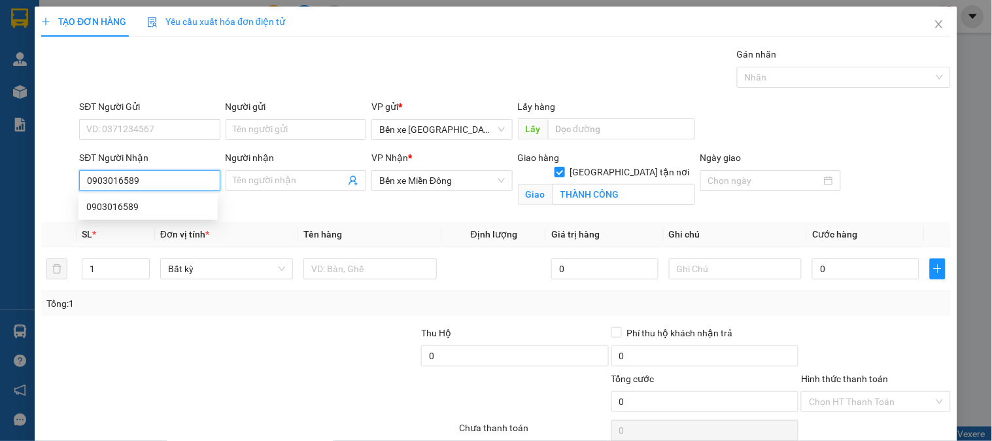
type input "100.000"
type input "0903016589"
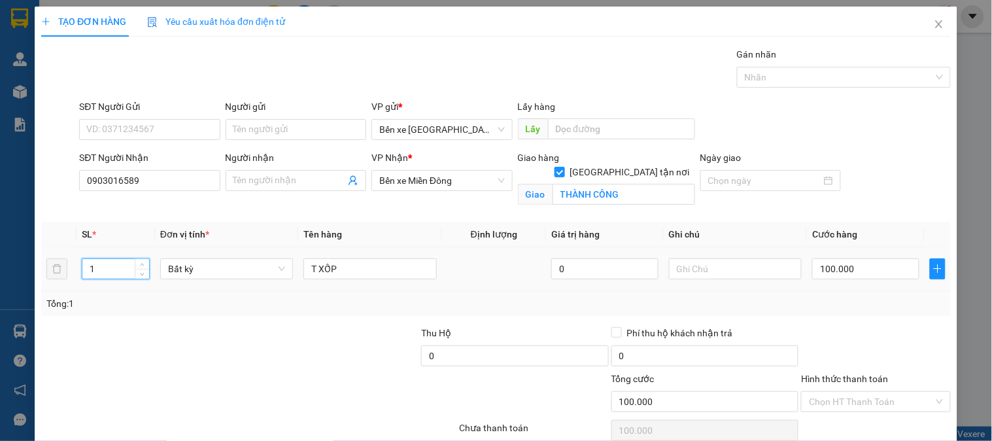
drag, startPoint x: 108, startPoint y: 266, endPoint x: 0, endPoint y: 286, distance: 109.8
click at [0, 285] on div "TẠO ĐƠN HÀNG Yêu cầu xuất hóa đơn điện tử Transit Pickup Surcharge Ids Transit …" at bounding box center [496, 220] width 992 height 441
type input "2"
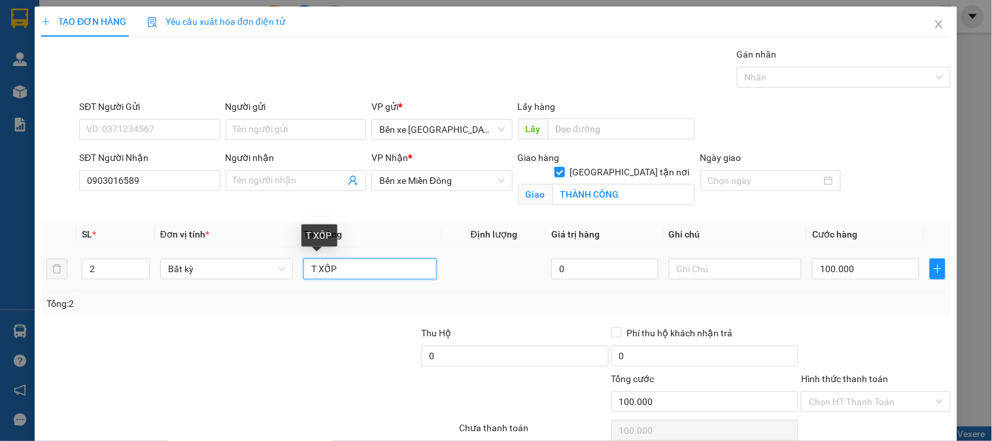
click at [305, 266] on input "T XỐP" at bounding box center [369, 268] width 133 height 21
type input "2T XỐP"
type input "0"
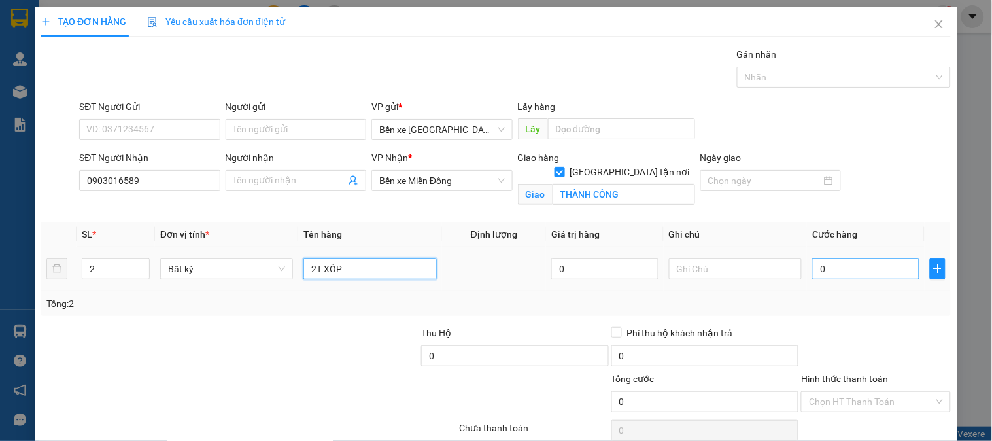
type input "2T XỐP"
click at [839, 264] on input "0" at bounding box center [865, 268] width 107 height 21
type input "1"
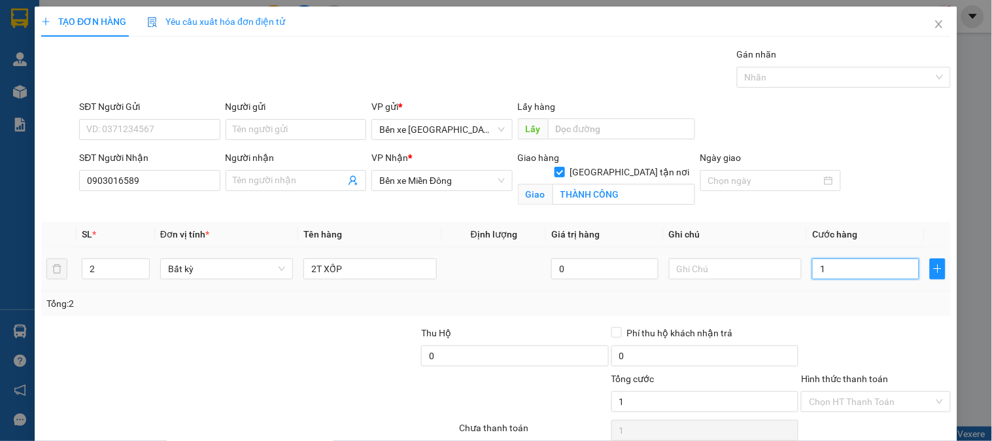
type input "12"
type input "120"
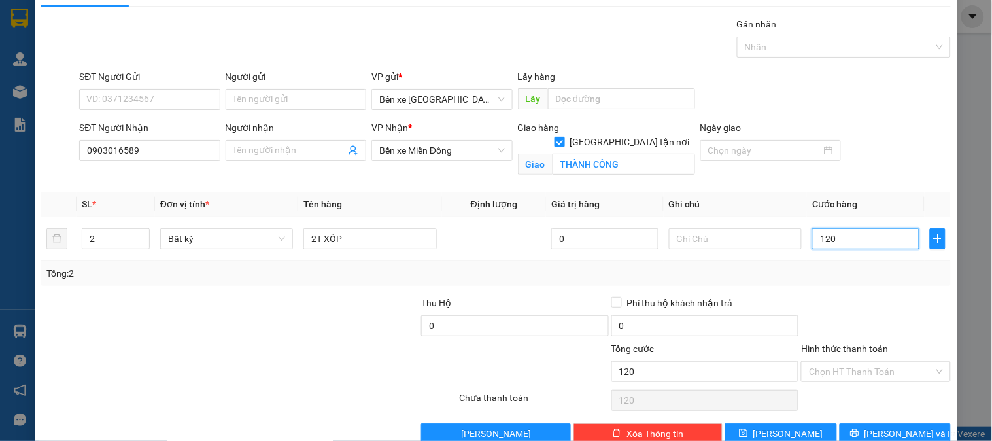
scroll to position [59, 0]
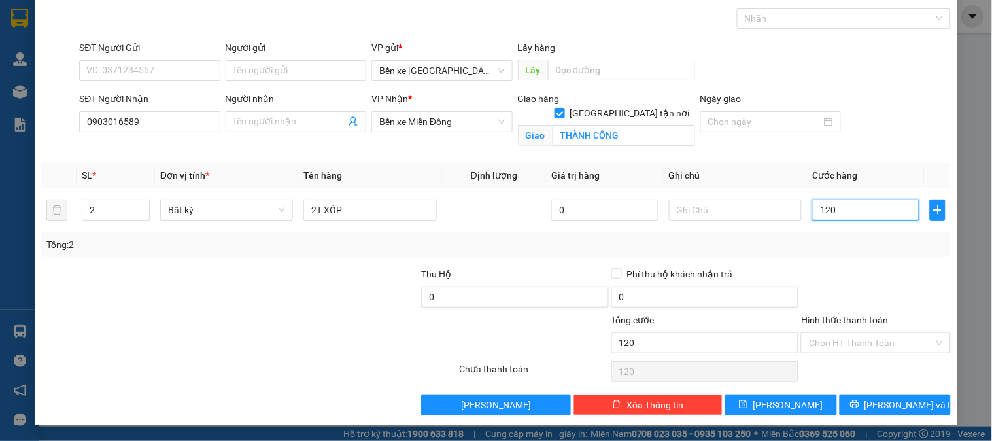
type input "120"
type input "120.000"
click at [819, 315] on label "Hình thức thanh toán" at bounding box center [844, 320] width 87 height 10
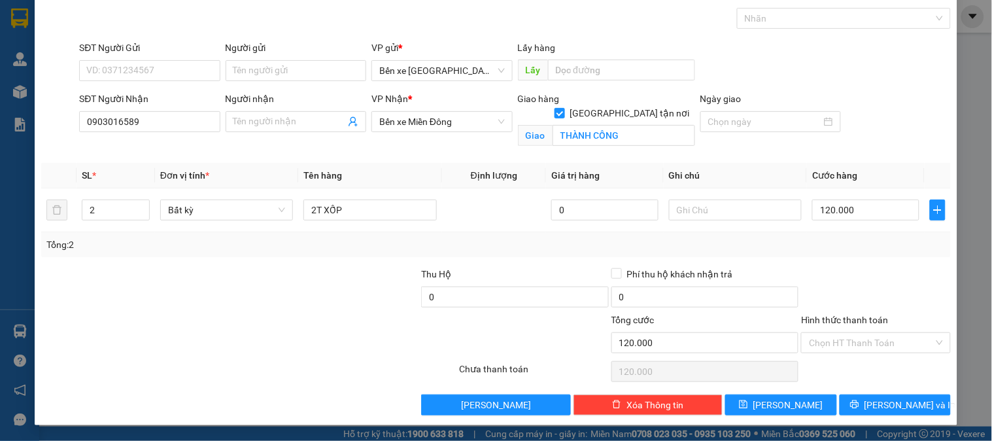
click at [819, 333] on input "Hình thức thanh toán" at bounding box center [871, 343] width 124 height 20
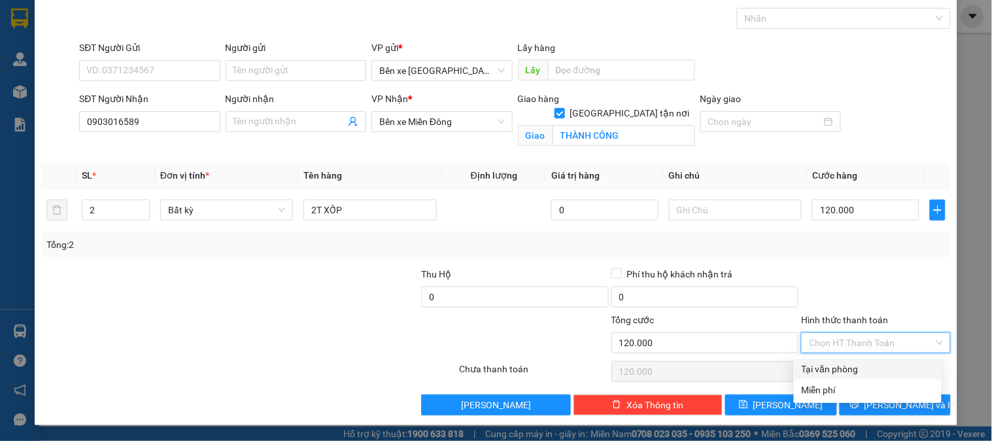
click at [827, 368] on div "Tại văn phòng" at bounding box center [868, 369] width 132 height 14
type input "0"
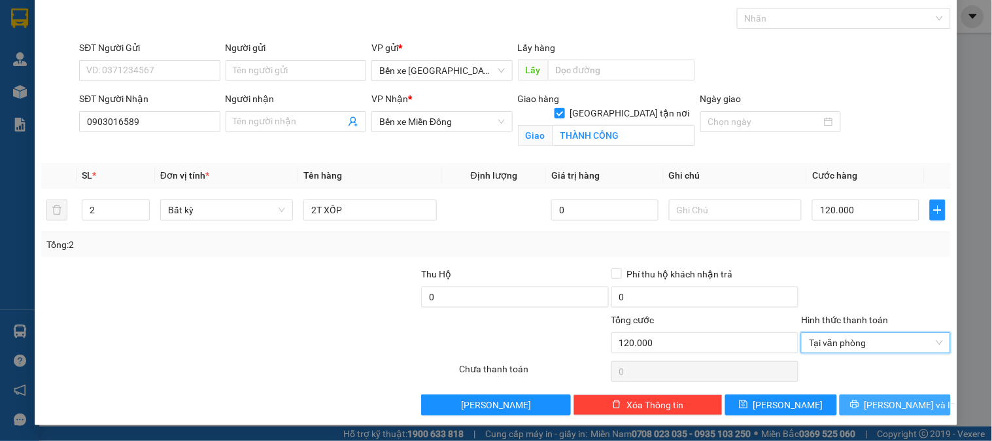
click at [859, 407] on icon "printer" at bounding box center [854, 404] width 9 height 9
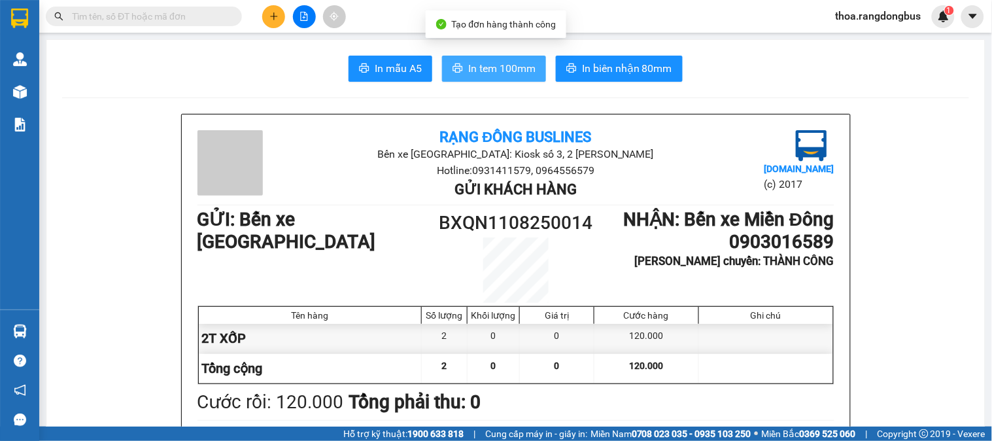
drag, startPoint x: 489, startPoint y: 68, endPoint x: 487, endPoint y: 93, distance: 24.9
click at [489, 67] on span "In tem 100mm" at bounding box center [501, 68] width 67 height 16
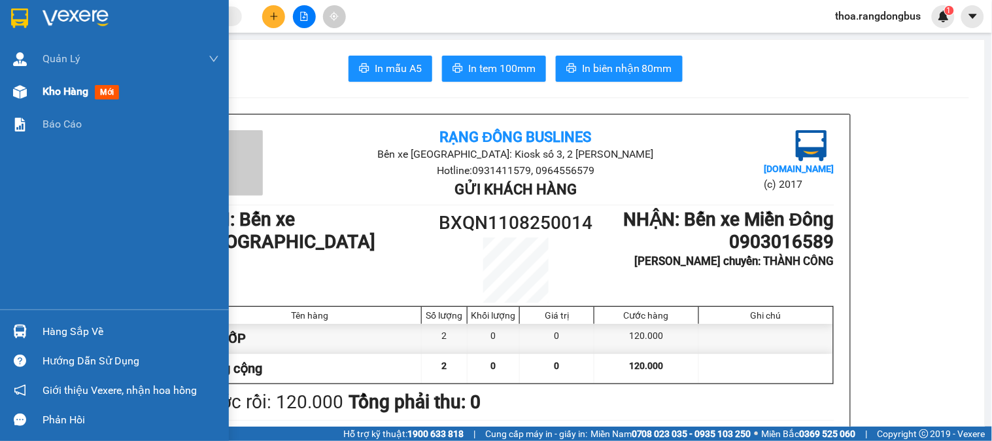
click at [34, 90] on div "Kho hàng mới" at bounding box center [114, 91] width 229 height 33
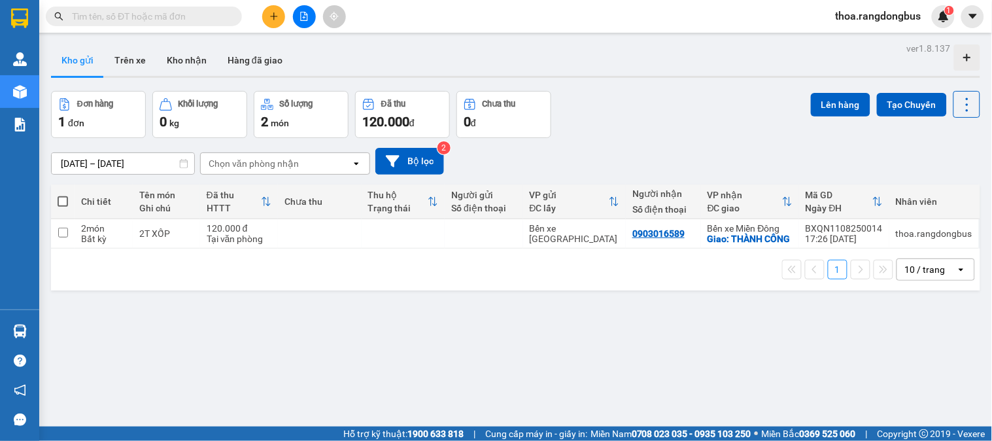
click at [60, 201] on span at bounding box center [63, 201] width 10 height 10
click at [63, 195] on input "checkbox" at bounding box center [63, 195] width 0 height 0
checkbox input "true"
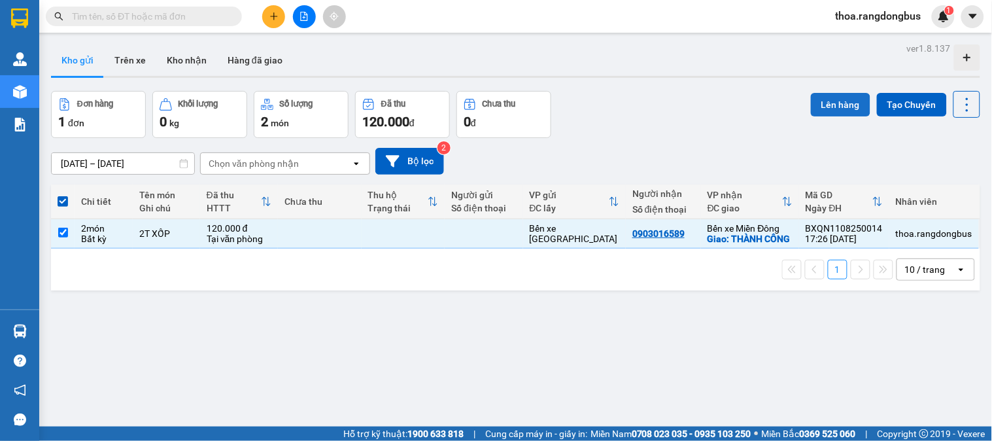
click at [836, 102] on button "Lên hàng" at bounding box center [841, 105] width 60 height 24
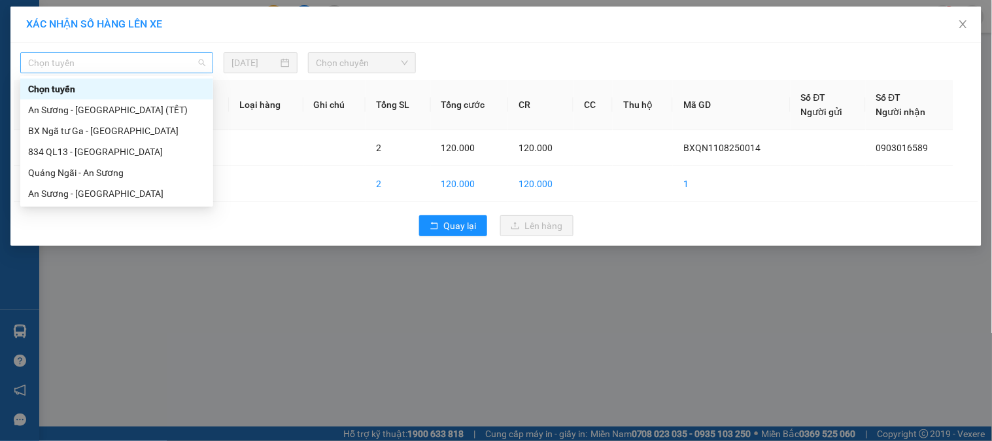
click at [73, 71] on span "Chọn tuyến" at bounding box center [116, 63] width 177 height 20
click at [85, 167] on div "Quảng Ngãi - An Sương" at bounding box center [116, 172] width 177 height 14
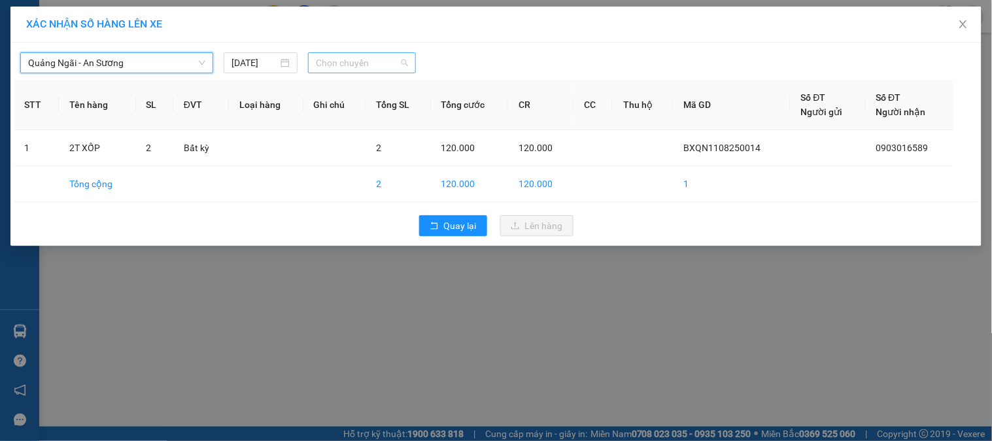
click at [349, 55] on span "Chọn chuyến" at bounding box center [362, 63] width 92 height 20
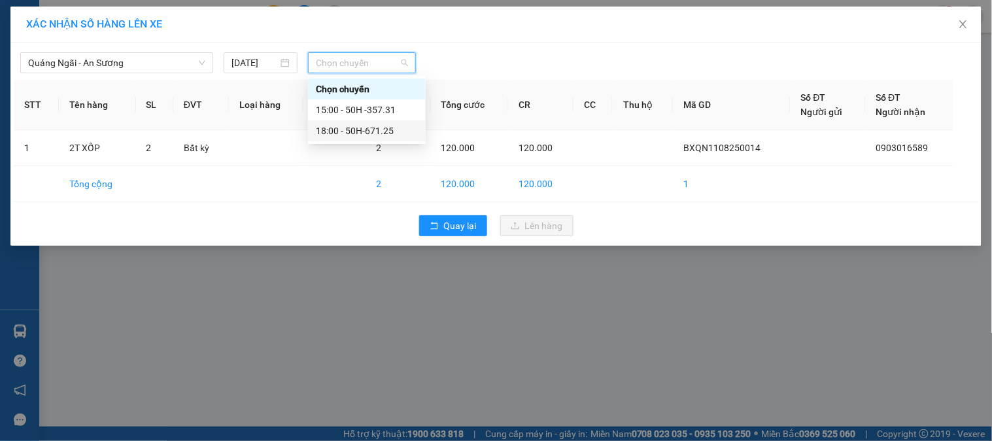
click at [362, 121] on div "18:00 - 50H-671.25" at bounding box center [367, 130] width 118 height 21
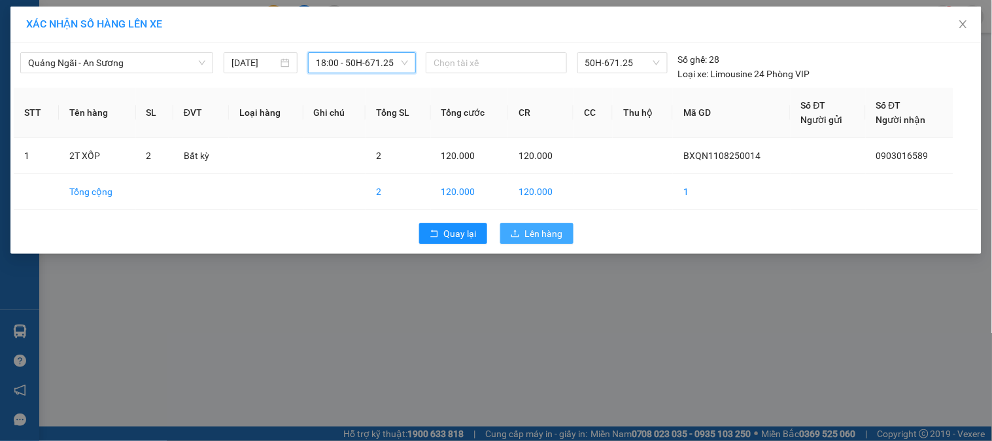
click at [543, 233] on span "Lên hàng" at bounding box center [544, 233] width 38 height 14
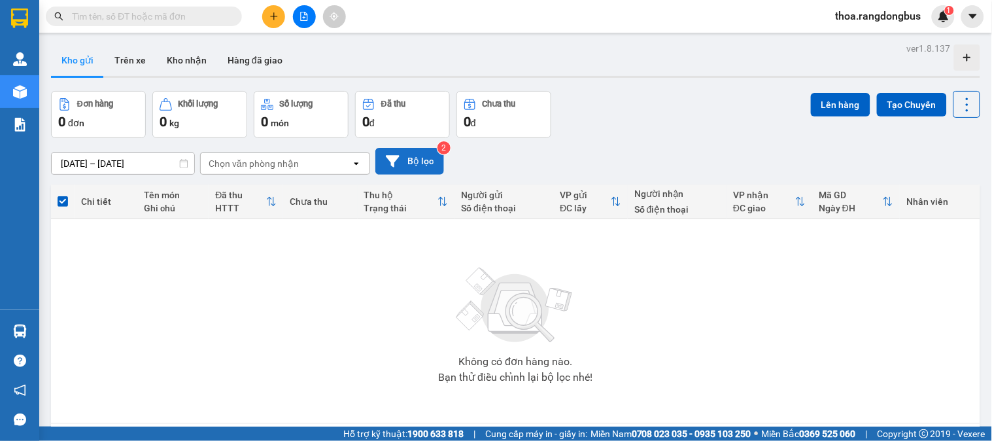
click at [420, 158] on button "Bộ lọc" at bounding box center [409, 161] width 69 height 27
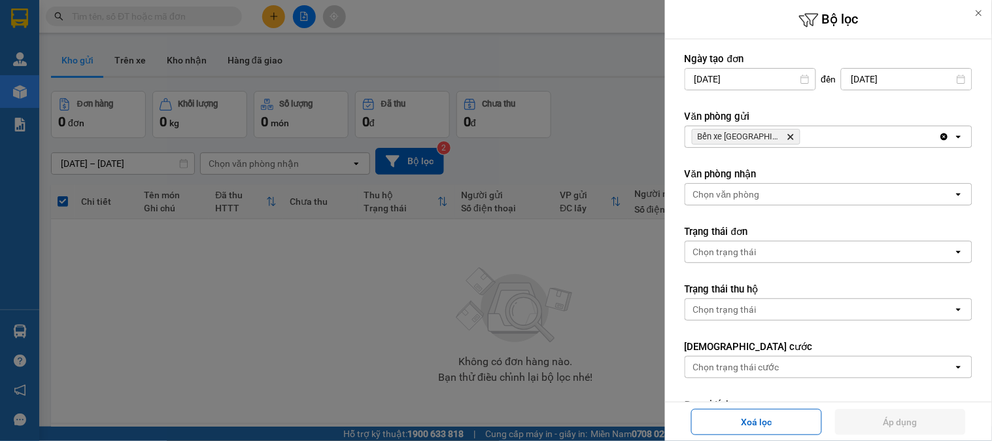
click at [390, 270] on div at bounding box center [496, 220] width 992 height 441
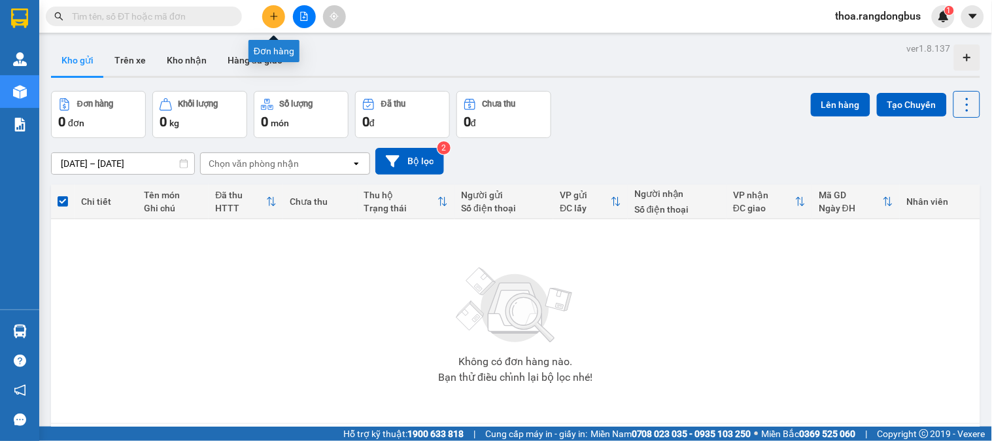
click at [277, 17] on icon "plus" at bounding box center [273, 16] width 9 height 9
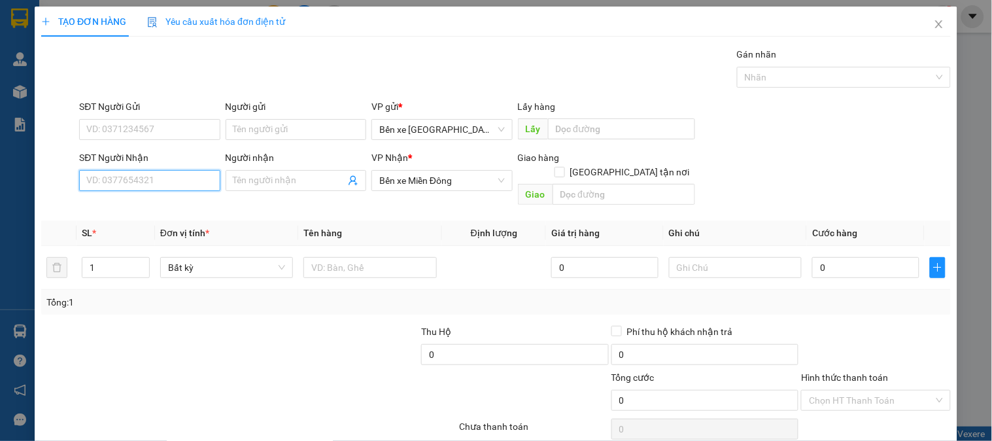
click at [158, 182] on input "SĐT Người Nhận" at bounding box center [149, 180] width 141 height 21
type input "0924311288"
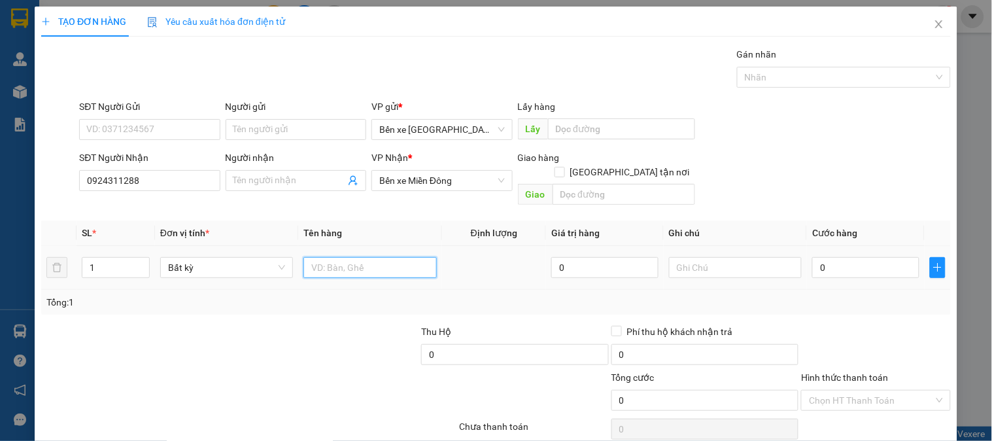
click at [331, 257] on input "text" at bounding box center [369, 267] width 133 height 21
type input "B"
type input "BỊCH"
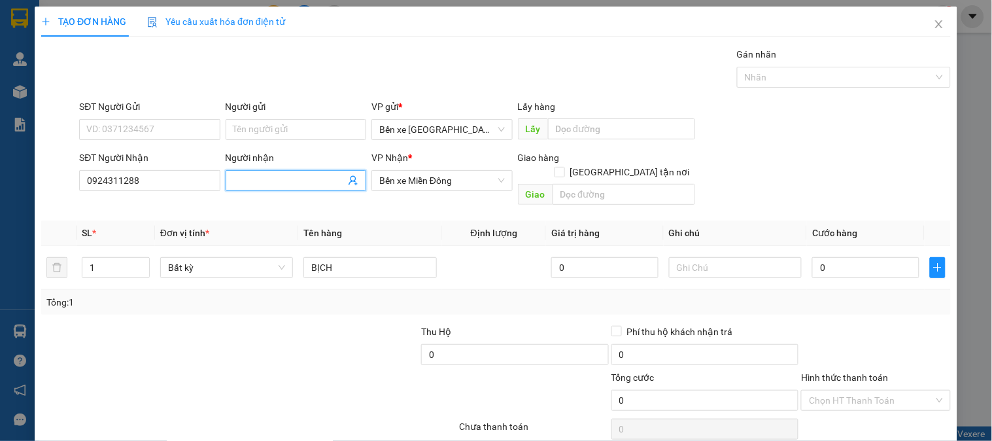
click at [293, 178] on input "Người nhận" at bounding box center [289, 180] width 112 height 14
type input "HƯƠNG"
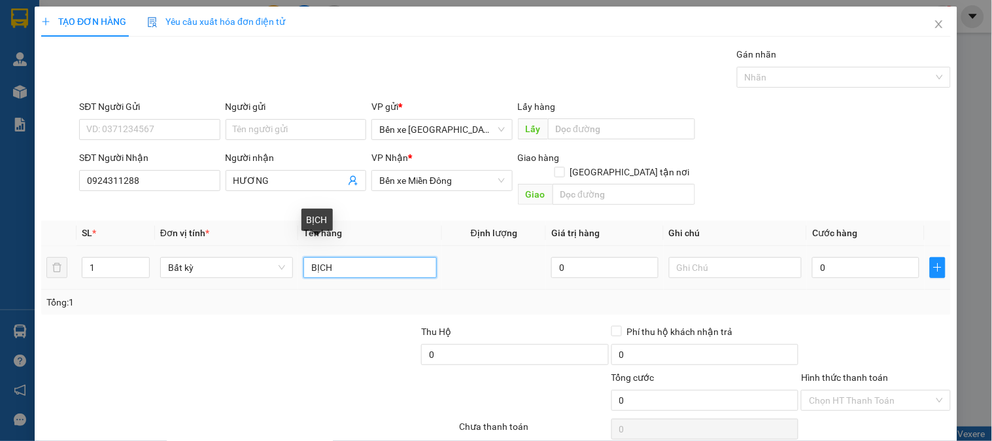
click at [362, 260] on input "BỊCH" at bounding box center [369, 267] width 133 height 21
click at [306, 257] on input "BỊCH" at bounding box center [369, 267] width 133 height 21
type input "1 BỊCH"
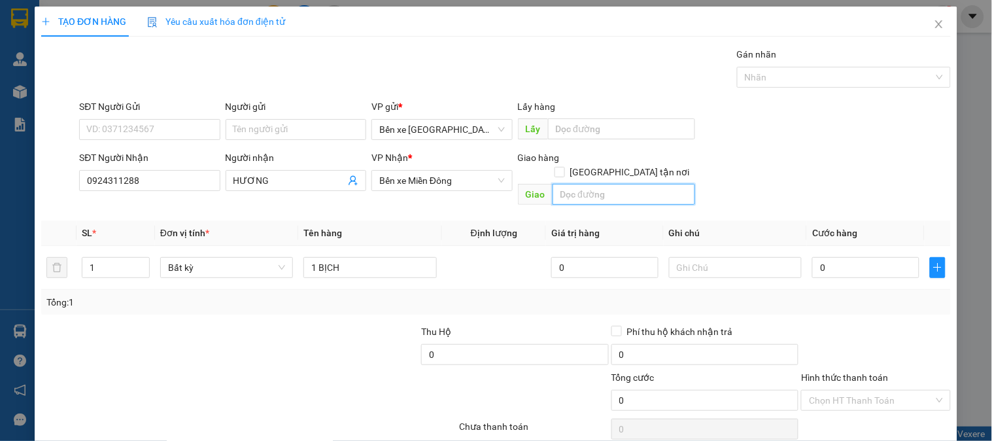
click at [617, 184] on input "text" at bounding box center [624, 194] width 143 height 21
type input "THÀNH CÔNG"
click at [564, 167] on input "[GEOGRAPHIC_DATA] tận nơi" at bounding box center [559, 171] width 9 height 9
checkbox input "true"
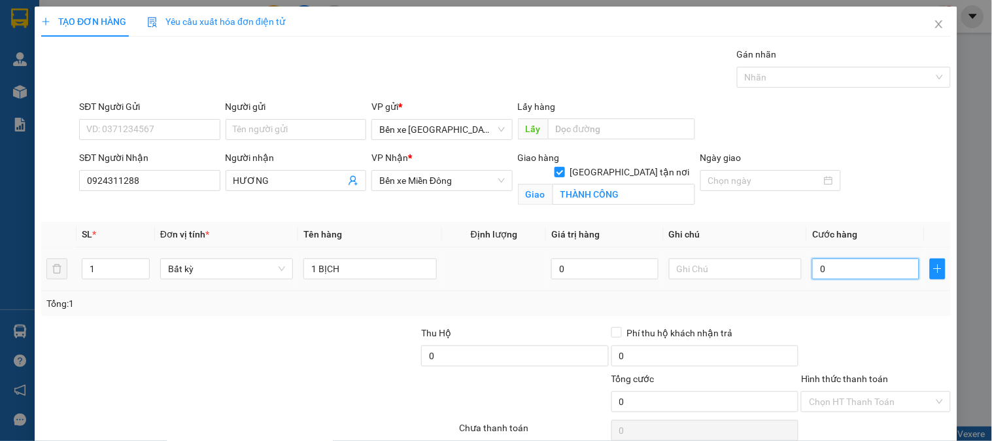
click at [863, 268] on input "0" at bounding box center [865, 268] width 107 height 21
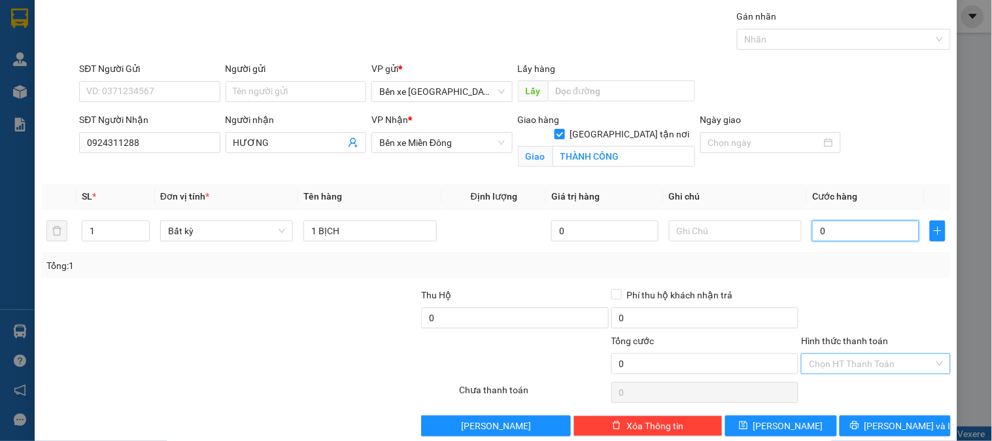
scroll to position [59, 0]
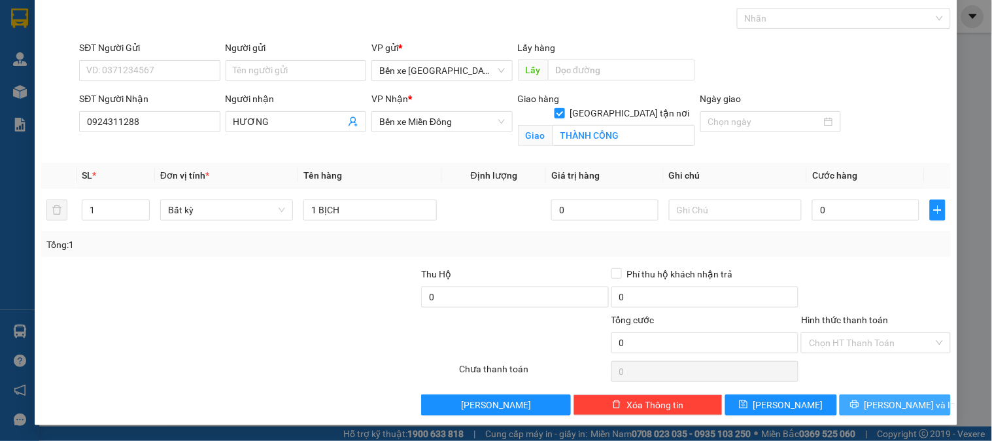
click at [848, 404] on button "[PERSON_NAME] và In" at bounding box center [895, 404] width 111 height 21
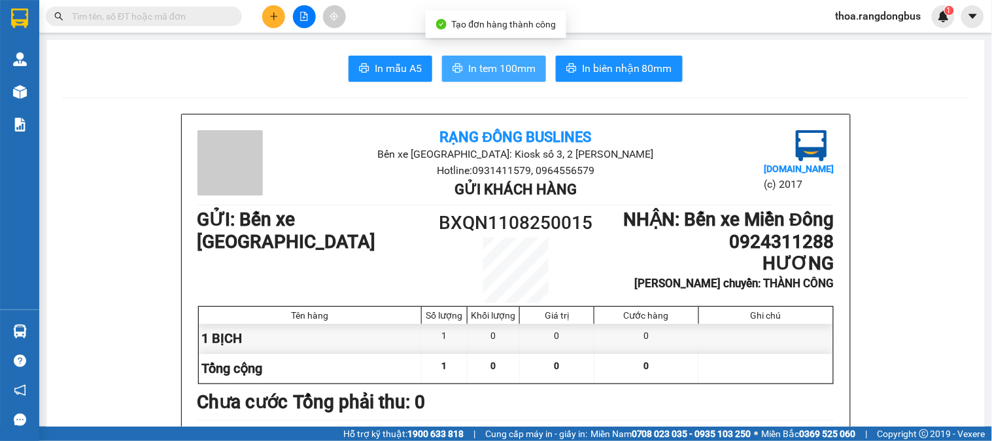
click at [468, 69] on span "In tem 100mm" at bounding box center [501, 68] width 67 height 16
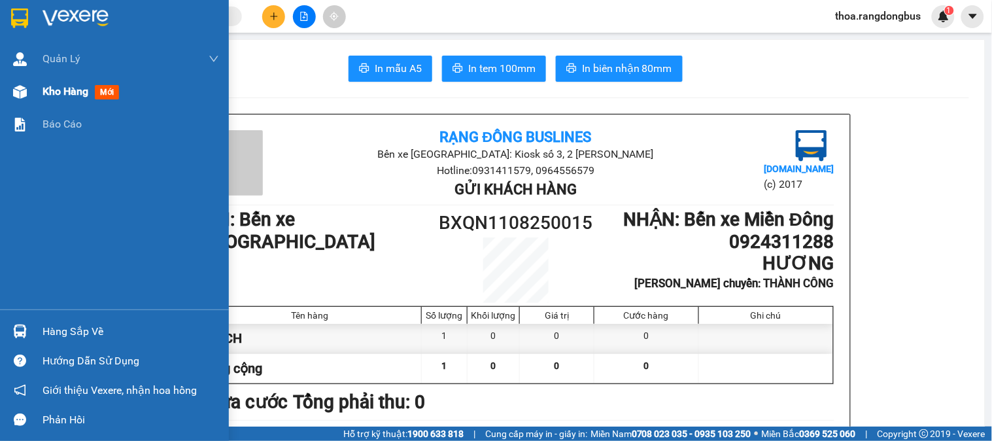
click at [55, 92] on span "Kho hàng" at bounding box center [66, 91] width 46 height 12
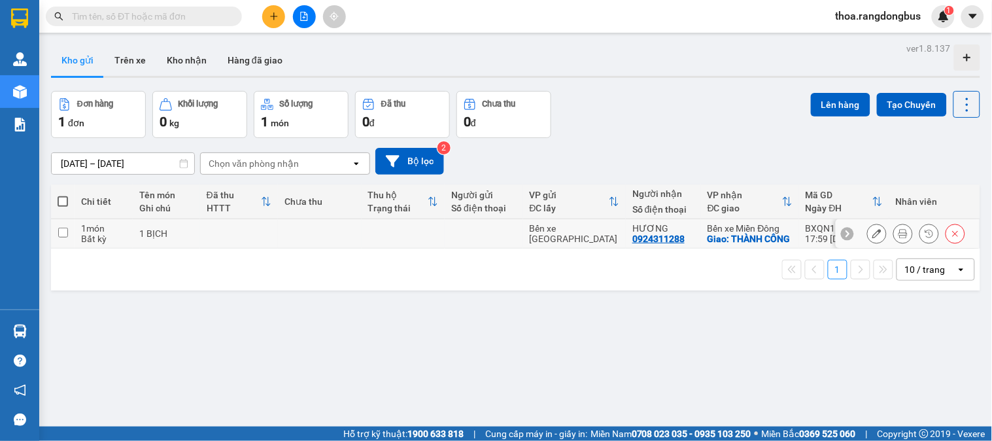
click at [872, 235] on icon at bounding box center [876, 233] width 9 height 9
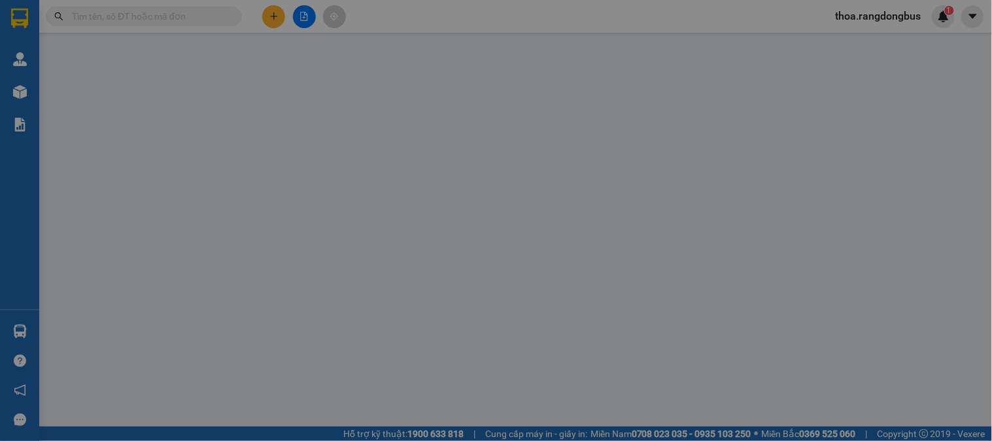
type input "0924311288"
type input "HƯƠNG"
checkbox input "true"
type input "THÀNH CÔNG"
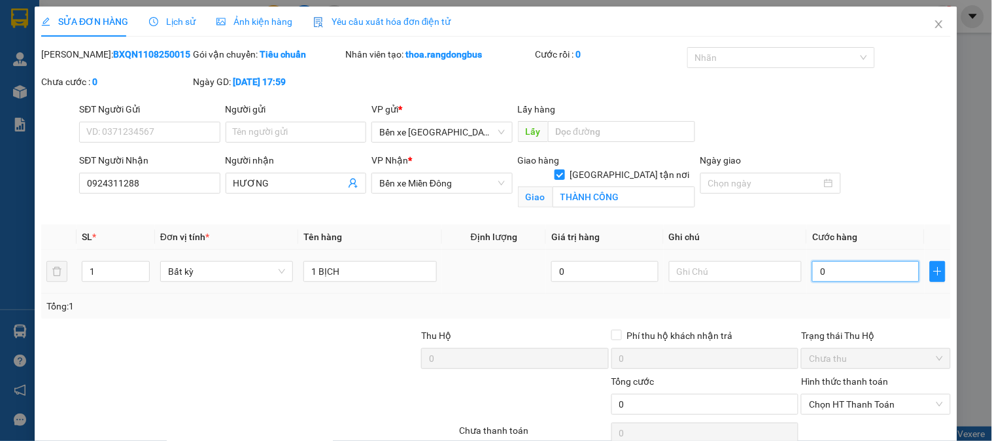
click at [836, 273] on input "0" at bounding box center [865, 271] width 107 height 21
type input "5"
type input "50"
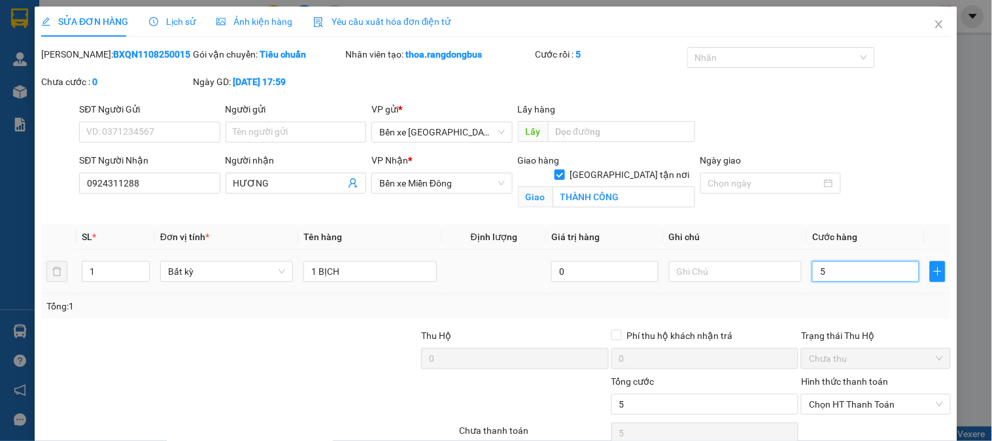
type input "50"
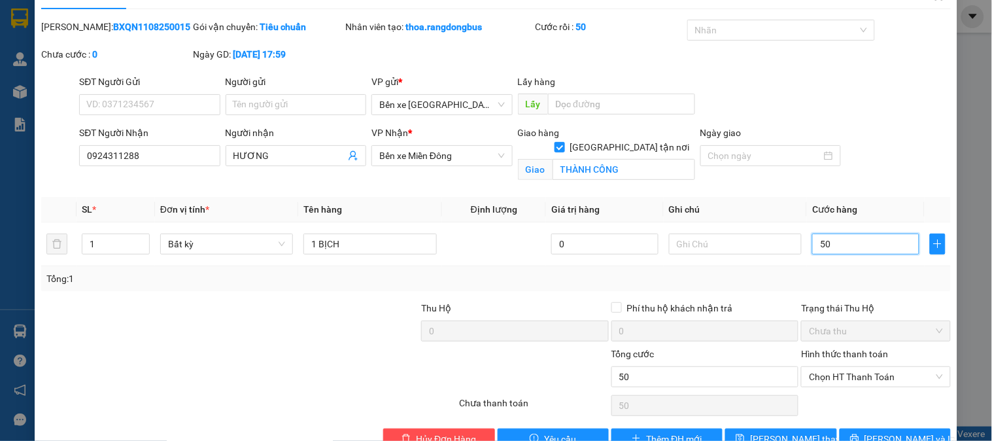
scroll to position [61, 0]
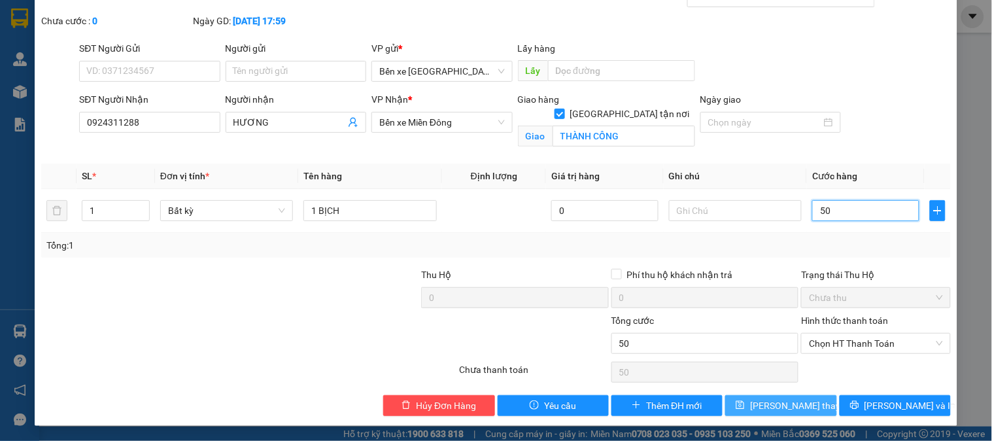
type input "50"
type input "50.000"
click at [781, 403] on span "[PERSON_NAME] thay đổi" at bounding box center [802, 405] width 105 height 14
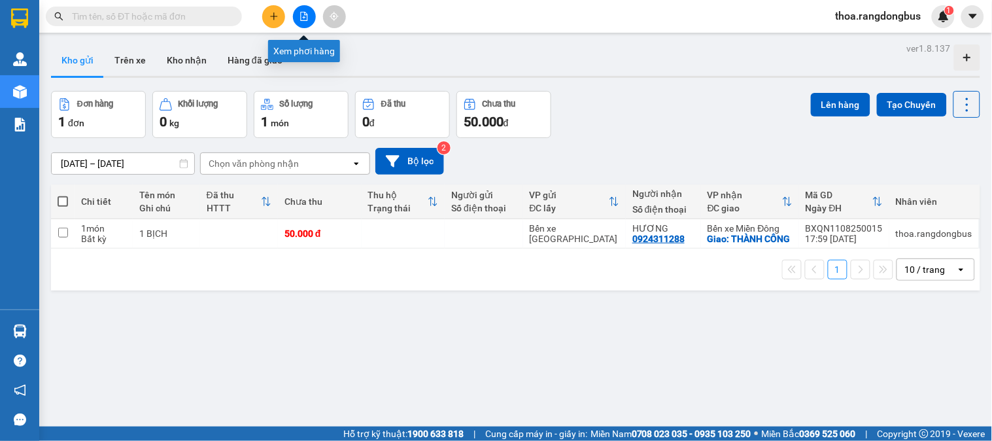
click at [300, 16] on icon "file-add" at bounding box center [304, 16] width 9 height 9
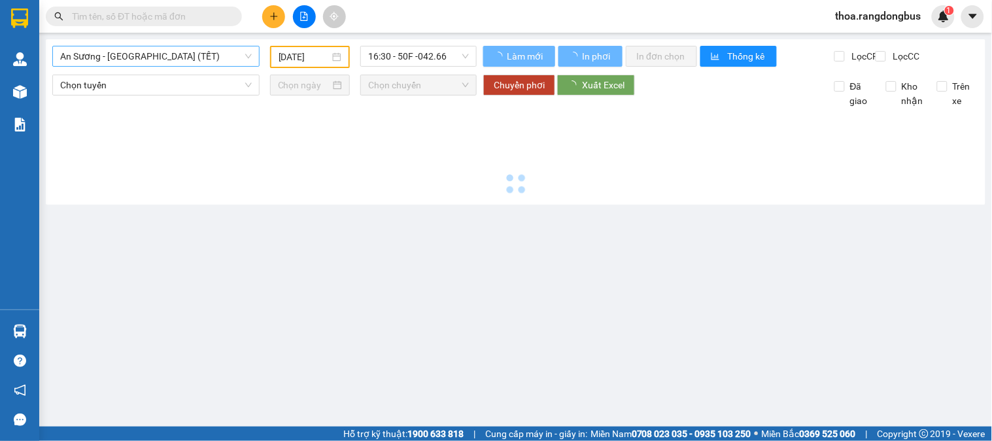
type input "[DATE]"
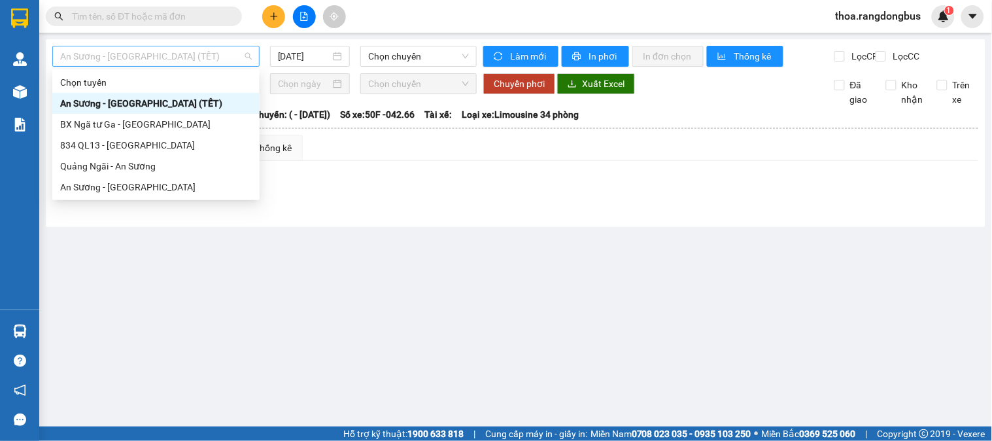
click at [116, 63] on span "An Sương - [GEOGRAPHIC_DATA] (TẾT)" at bounding box center [156, 56] width 192 height 20
click at [105, 162] on div "Quảng Ngãi - An Sương" at bounding box center [156, 166] width 192 height 14
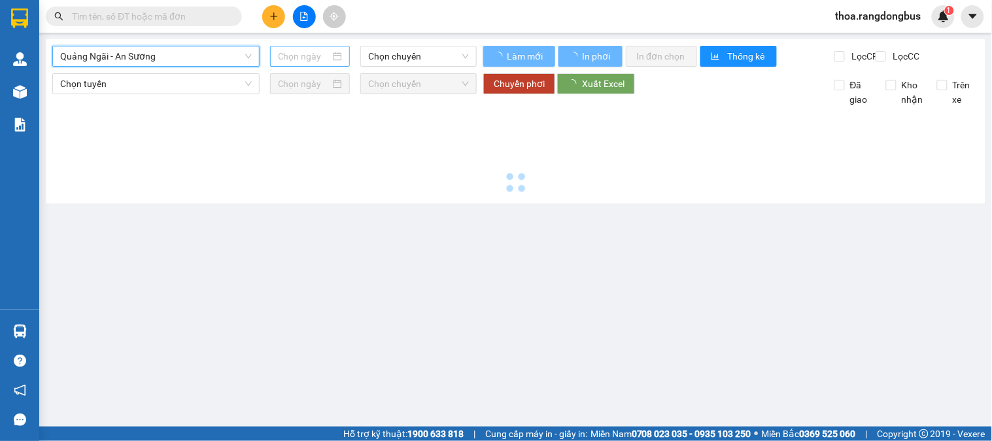
type input "[DATE]"
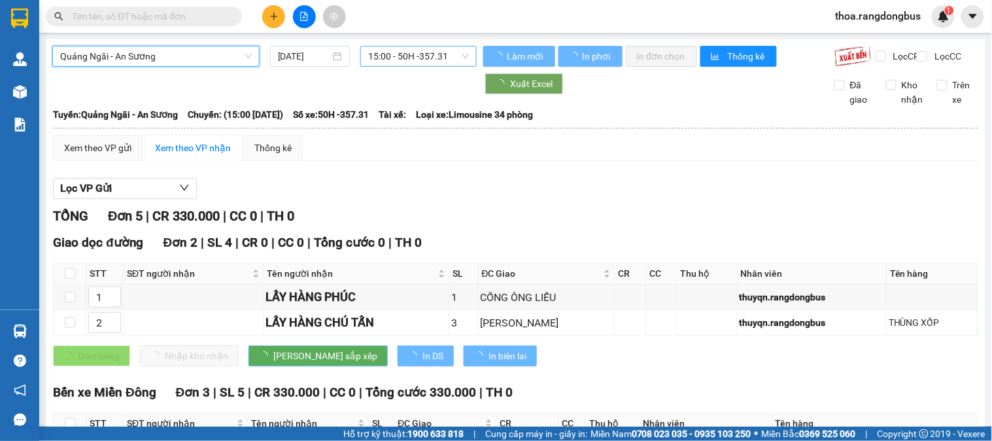
click at [403, 53] on span "15:00 - 50H -357.31" at bounding box center [418, 56] width 101 height 20
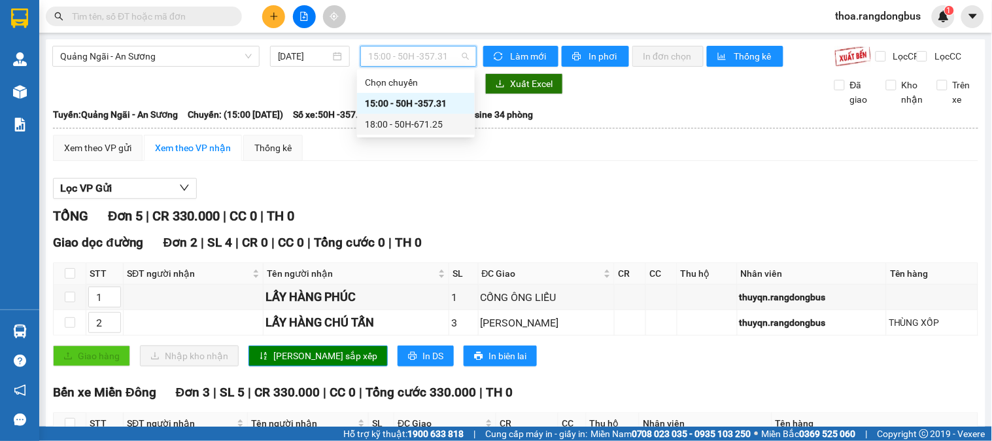
click at [400, 125] on div "18:00 - 50H-671.25" at bounding box center [416, 124] width 102 height 14
